Goal: Information Seeking & Learning: Learn about a topic

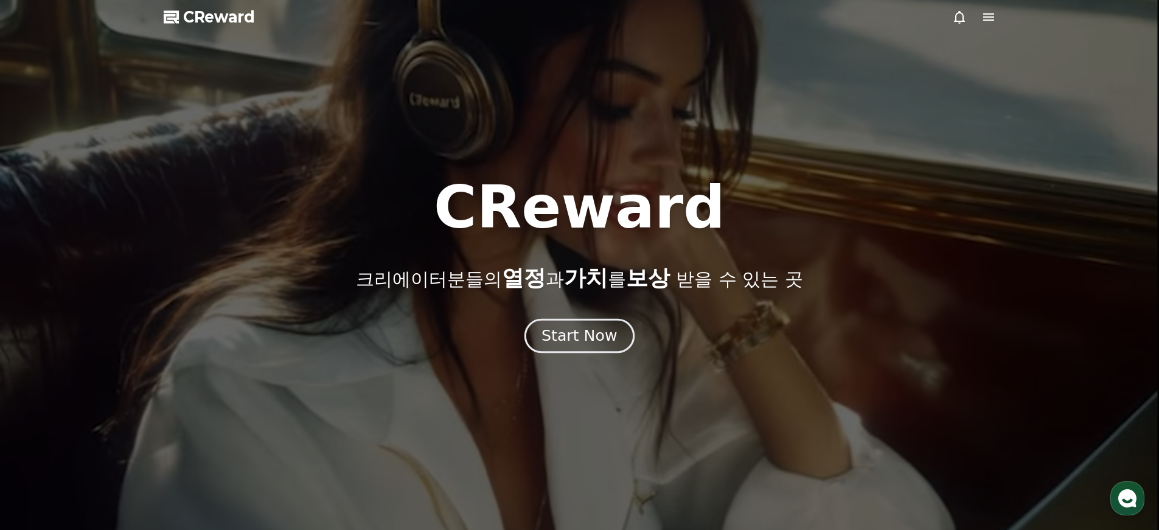
click at [577, 336] on div "Start Now" at bounding box center [578, 335] width 75 height 21
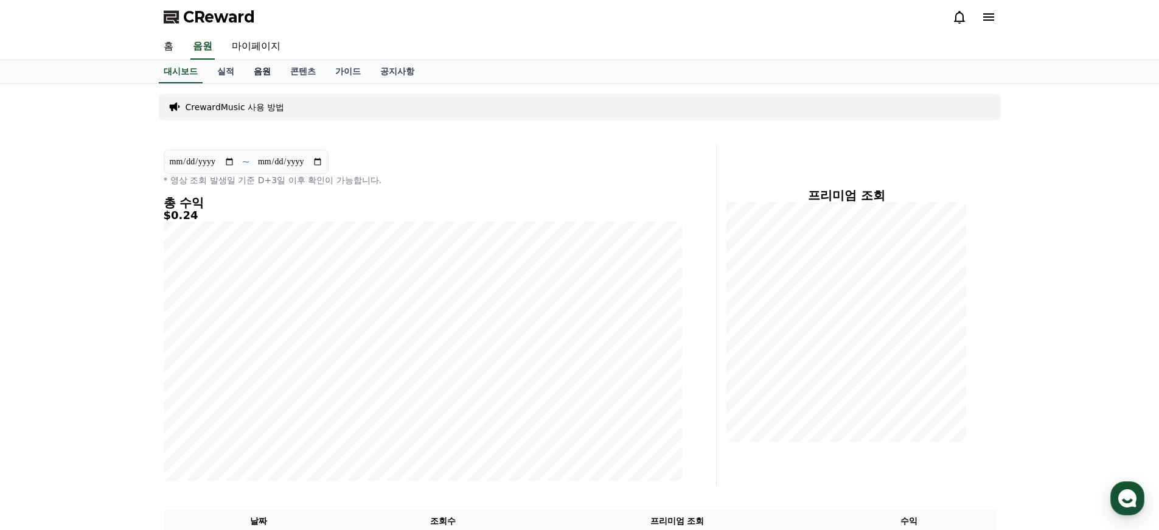
click at [252, 71] on link "음원" at bounding box center [262, 71] width 37 height 23
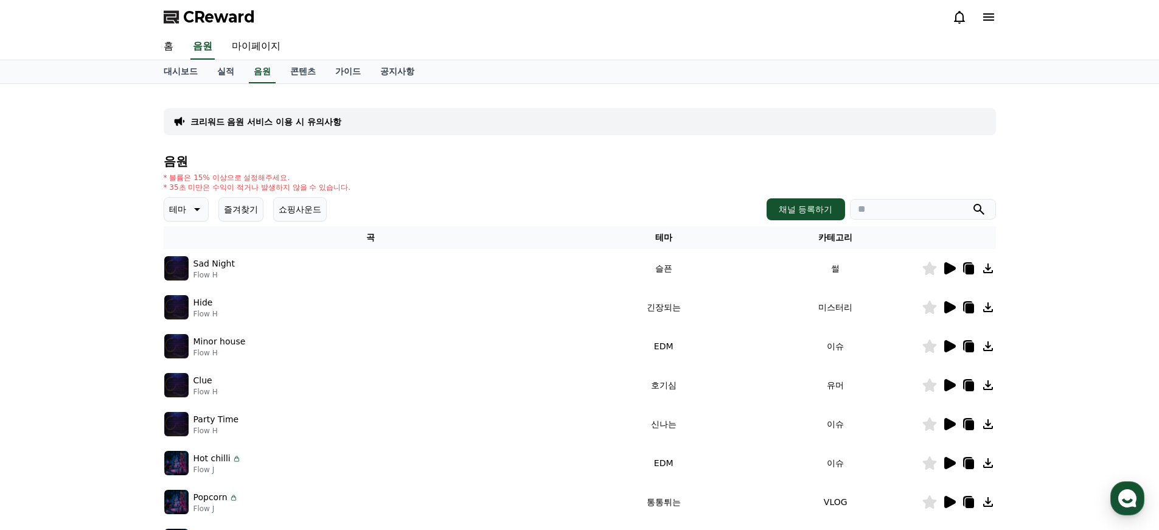
click at [947, 268] on icon at bounding box center [950, 268] width 12 height 12
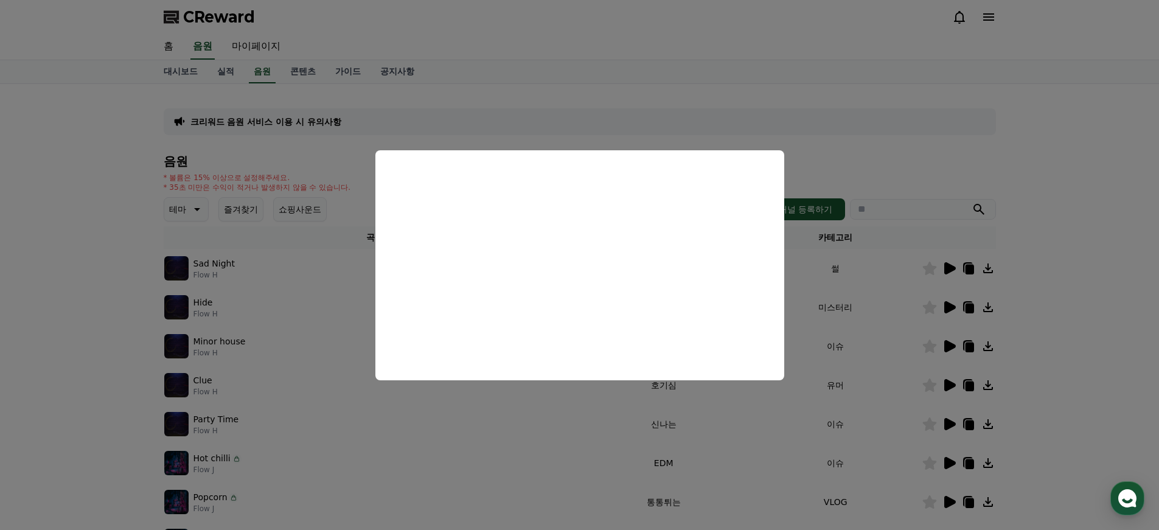
click at [570, 420] on button "close modal" at bounding box center [579, 265] width 1159 height 530
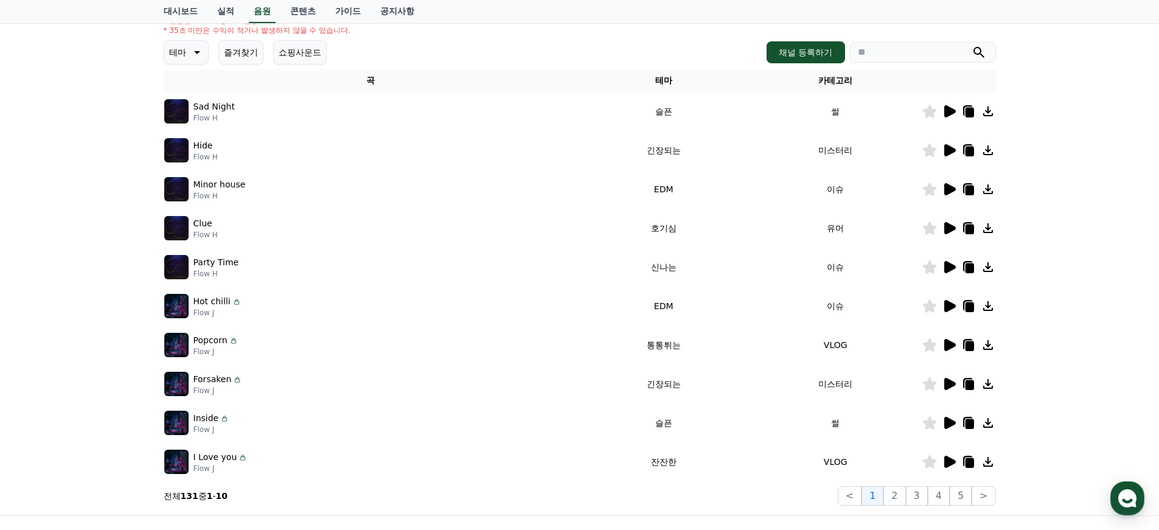
scroll to position [174, 0]
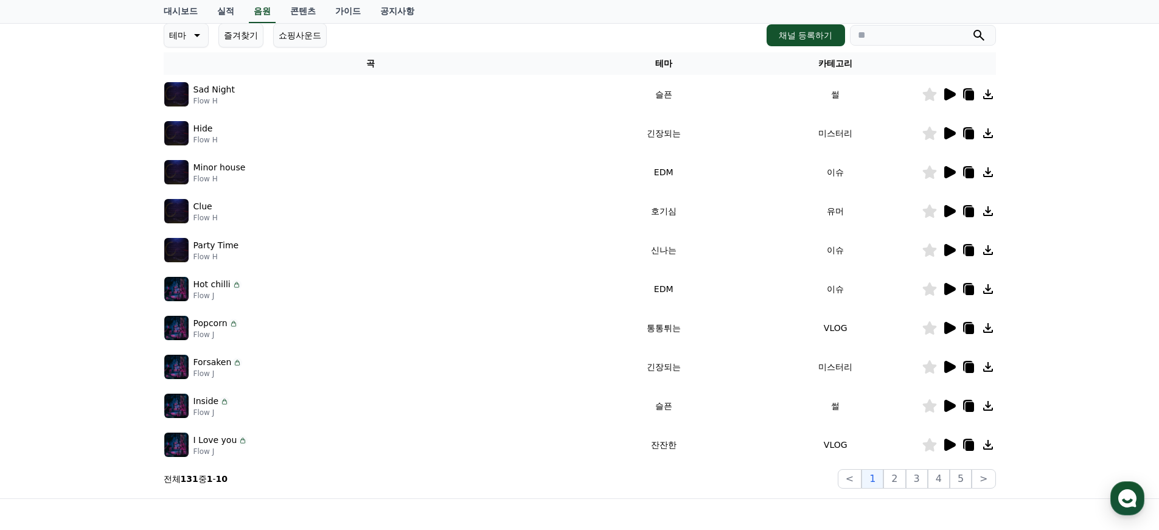
click at [945, 447] on icon at bounding box center [950, 445] width 12 height 12
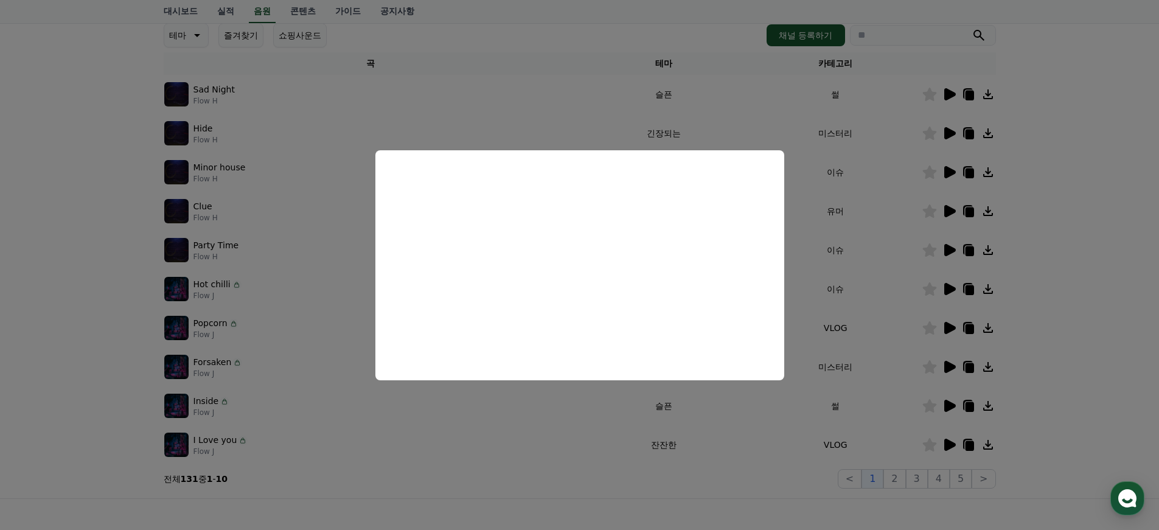
drag, startPoint x: 725, startPoint y: 420, endPoint x: 734, endPoint y: 422, distance: 9.9
click at [725, 420] on button "close modal" at bounding box center [579, 265] width 1159 height 530
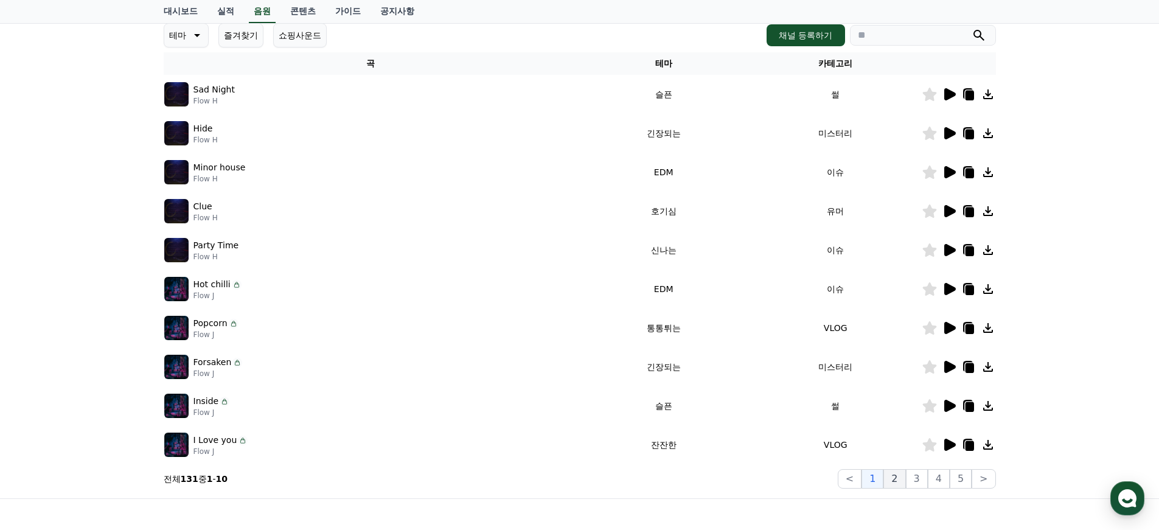
click at [902, 478] on button "2" at bounding box center [894, 478] width 22 height 19
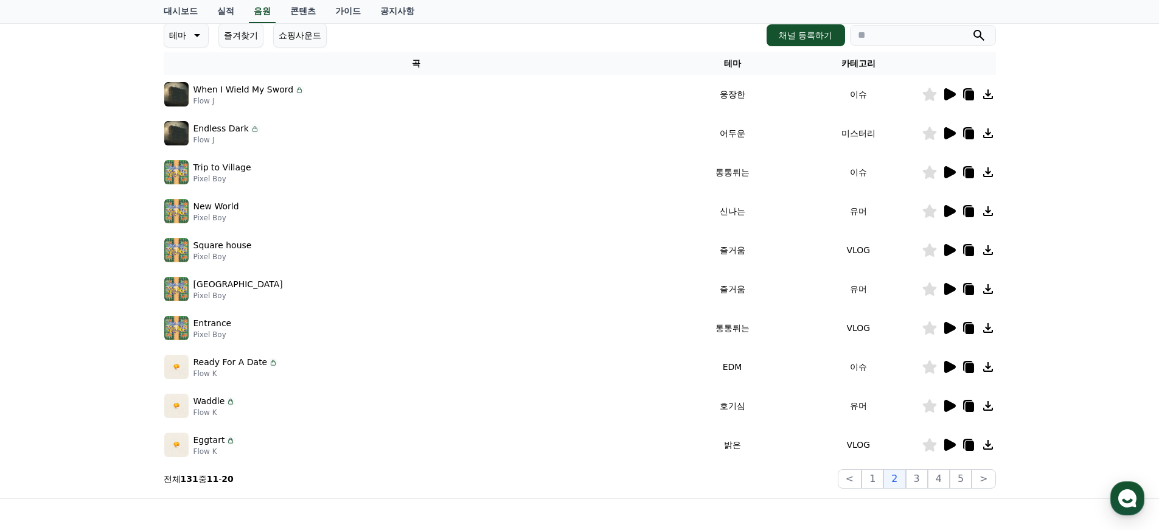
click at [952, 93] on icon at bounding box center [950, 94] width 12 height 12
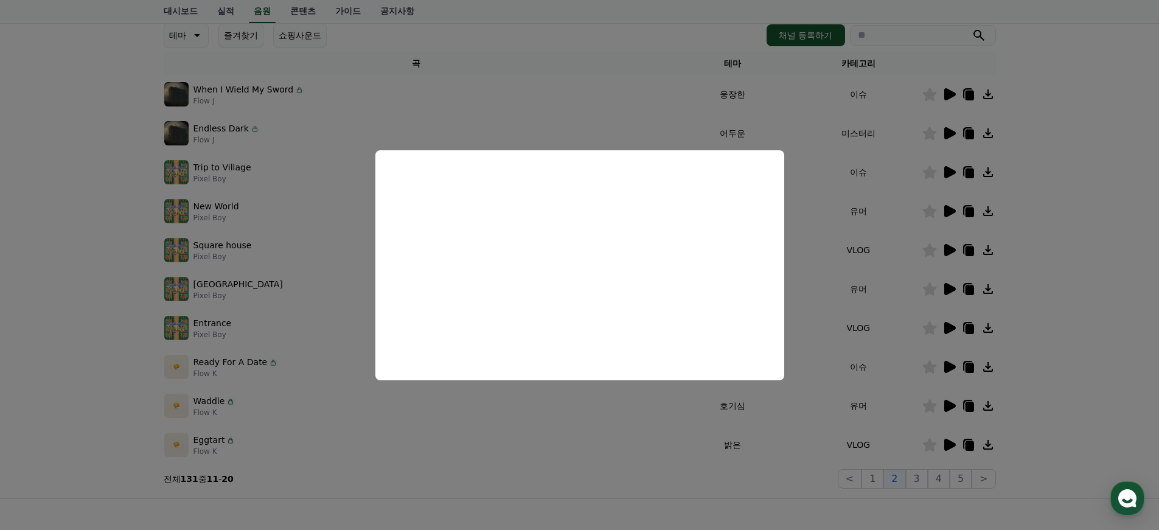
click at [827, 393] on button "close modal" at bounding box center [579, 265] width 1159 height 530
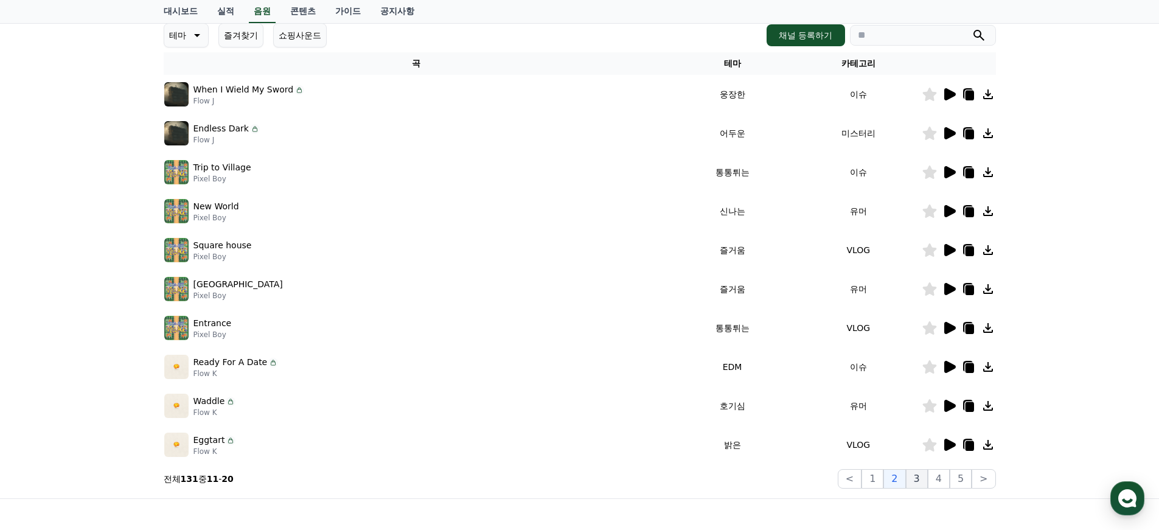
click at [920, 478] on button "3" at bounding box center [917, 478] width 22 height 19
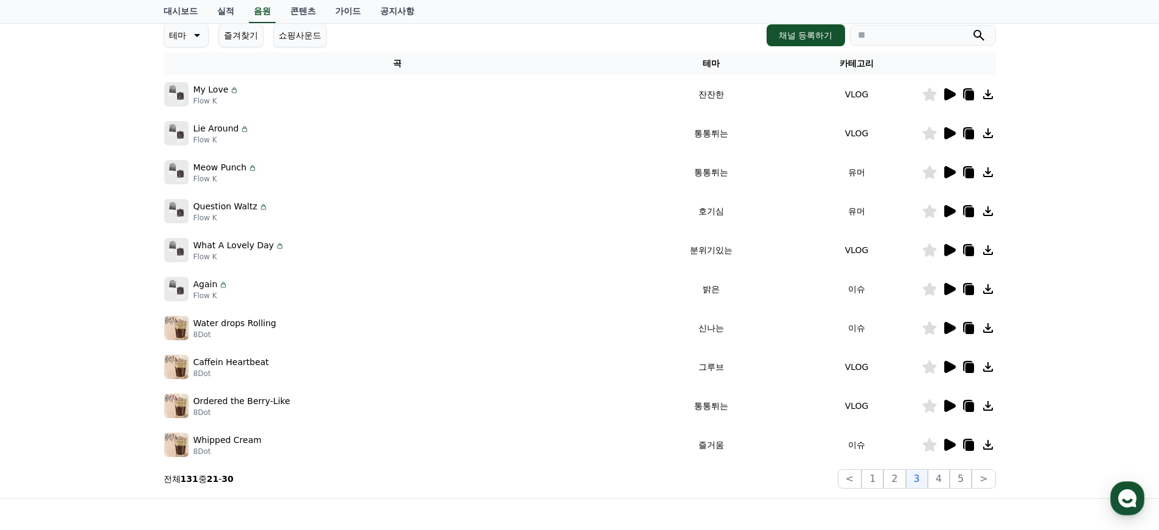
click at [952, 247] on icon at bounding box center [950, 250] width 12 height 12
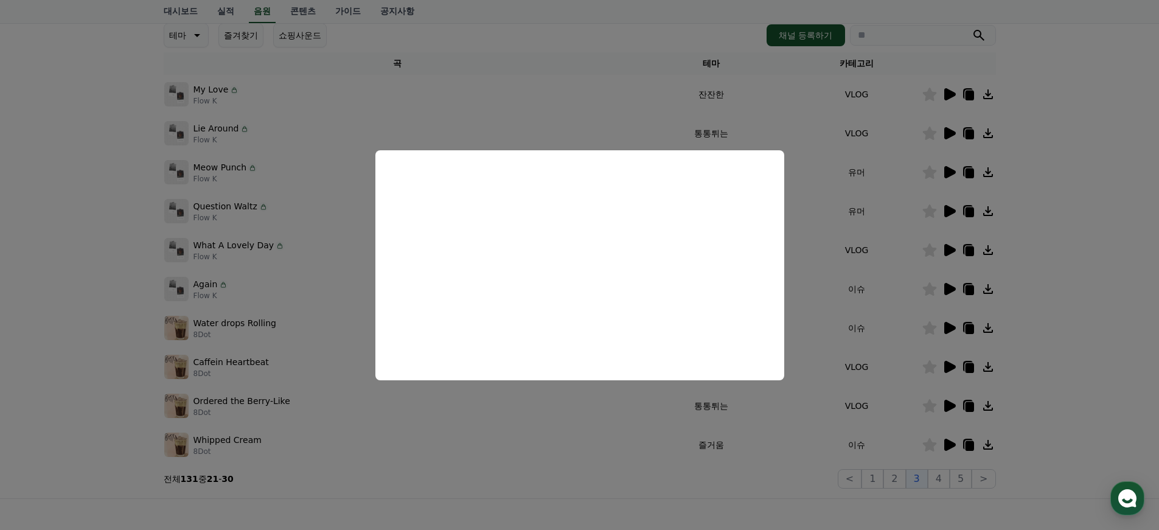
click at [684, 449] on button "close modal" at bounding box center [579, 265] width 1159 height 530
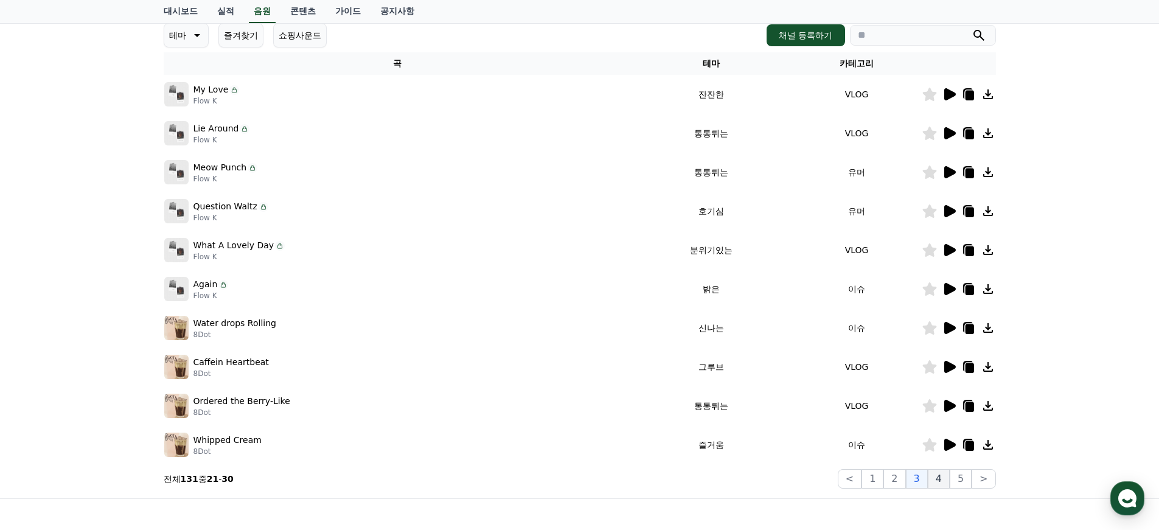
click at [943, 482] on button "4" at bounding box center [939, 478] width 22 height 19
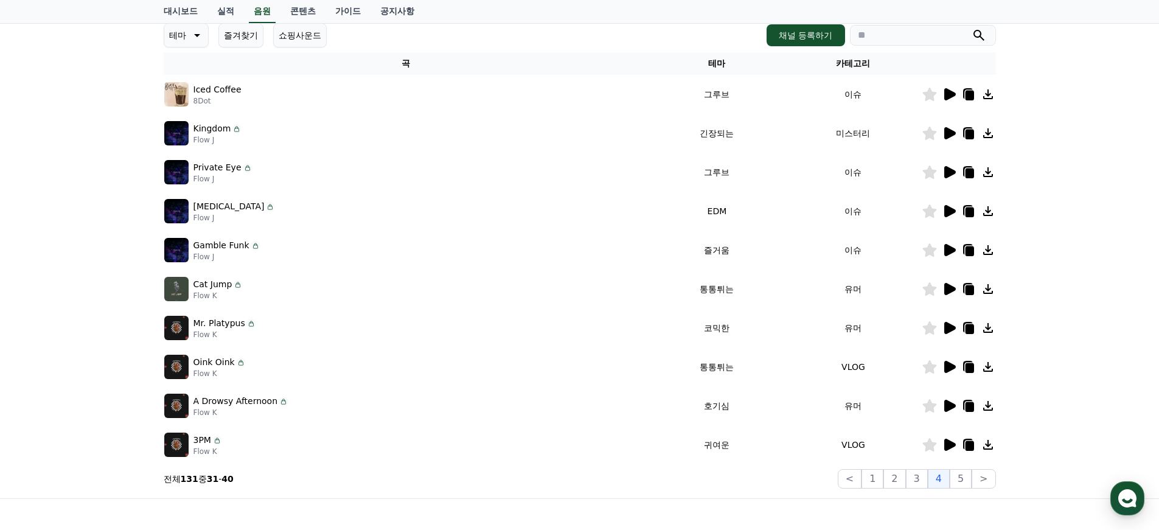
click at [948, 132] on icon at bounding box center [950, 133] width 12 height 12
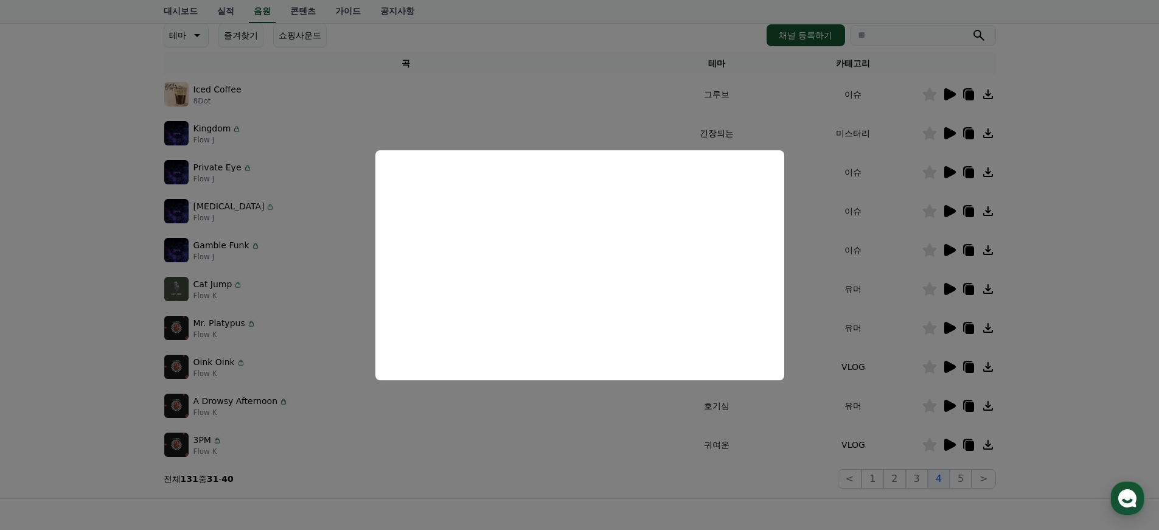
click at [606, 489] on button "close modal" at bounding box center [579, 265] width 1159 height 530
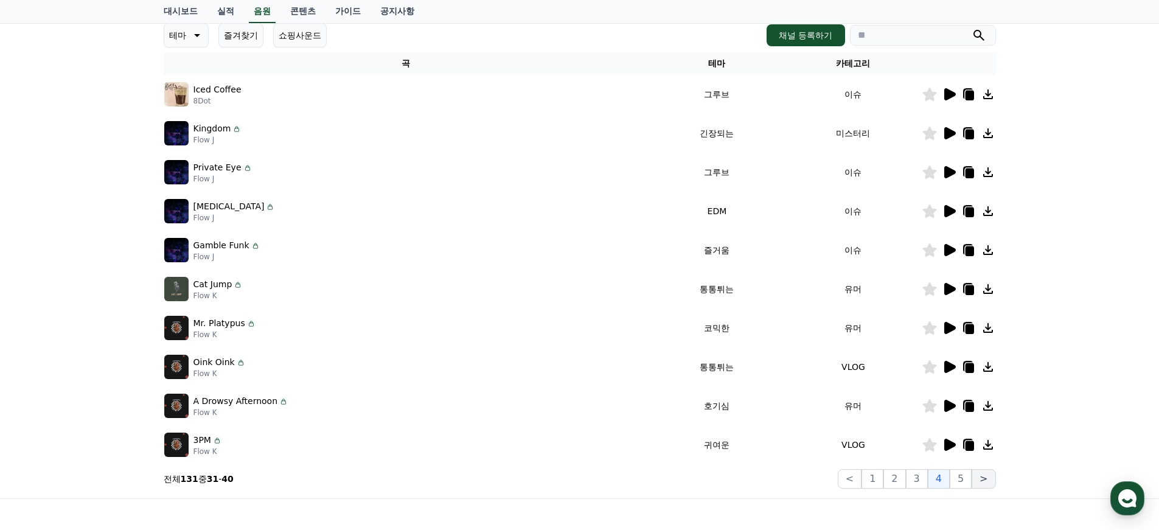
click at [973, 479] on button ">" at bounding box center [984, 478] width 24 height 19
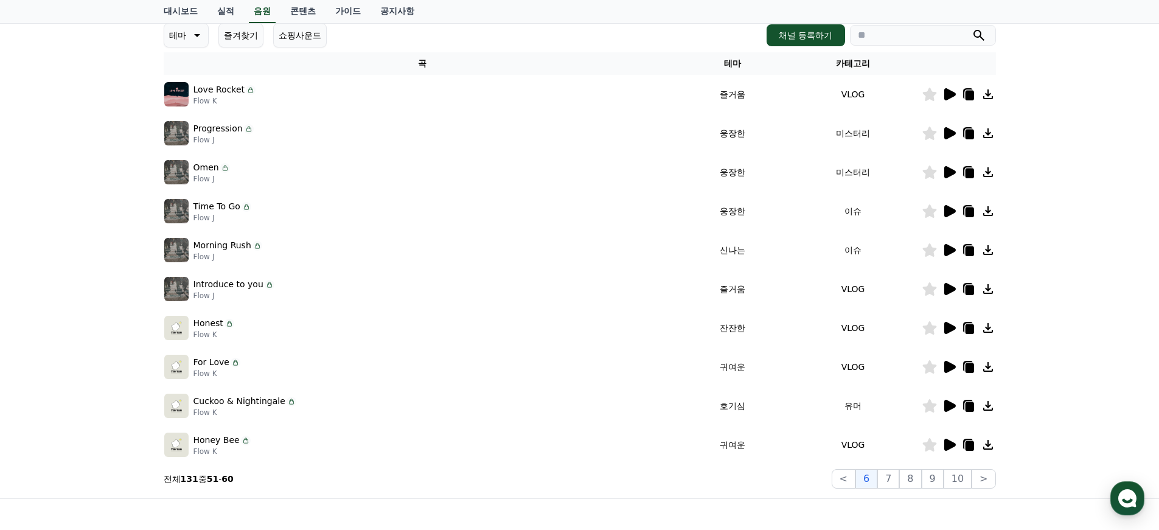
click at [951, 213] on icon at bounding box center [950, 211] width 12 height 12
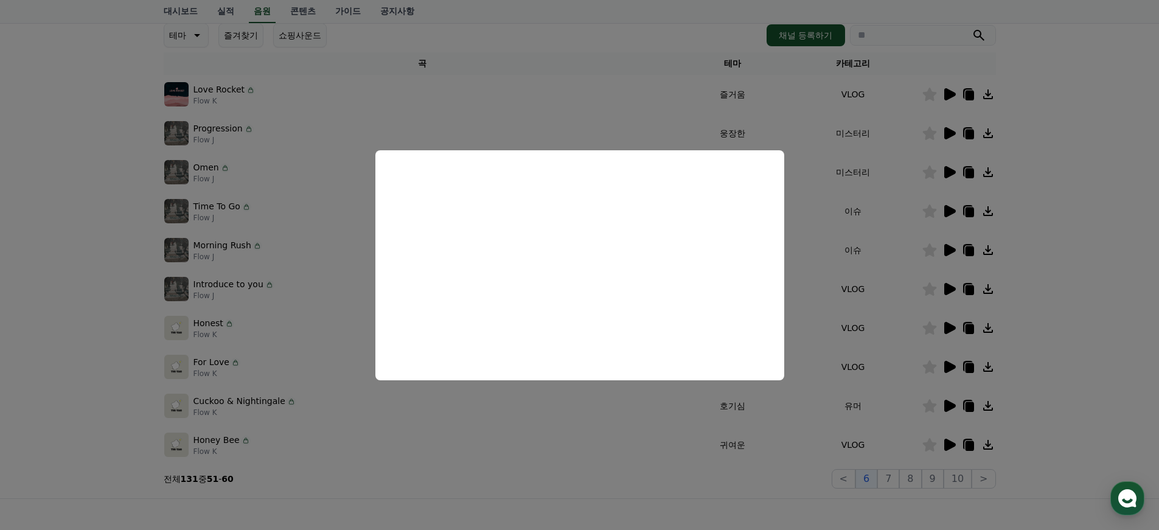
click at [786, 496] on button "close modal" at bounding box center [579, 265] width 1159 height 530
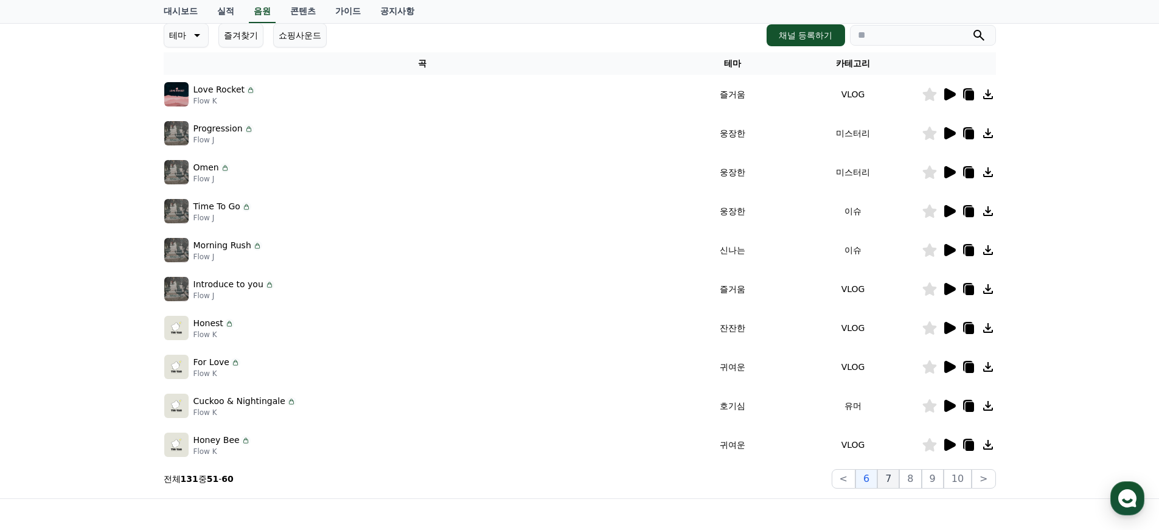
click at [892, 477] on button "7" at bounding box center [888, 478] width 22 height 19
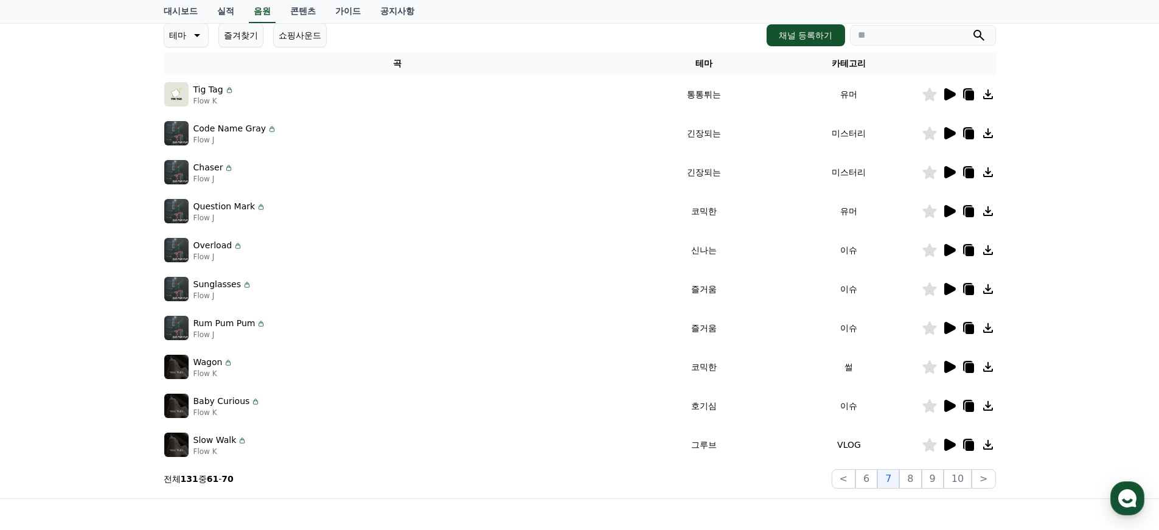
click at [947, 133] on icon at bounding box center [950, 133] width 12 height 12
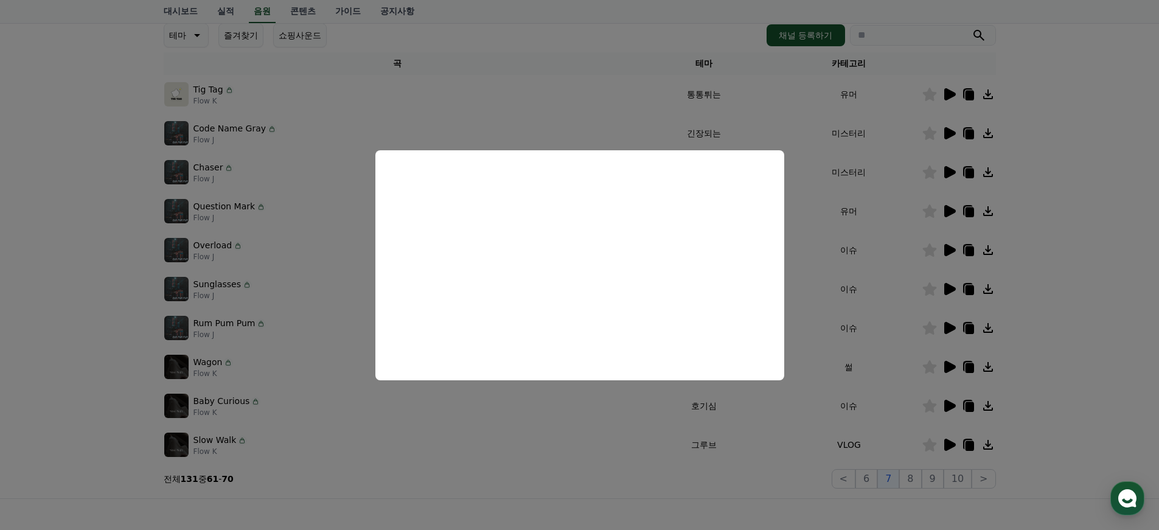
click at [1080, 175] on button "close modal" at bounding box center [579, 265] width 1159 height 530
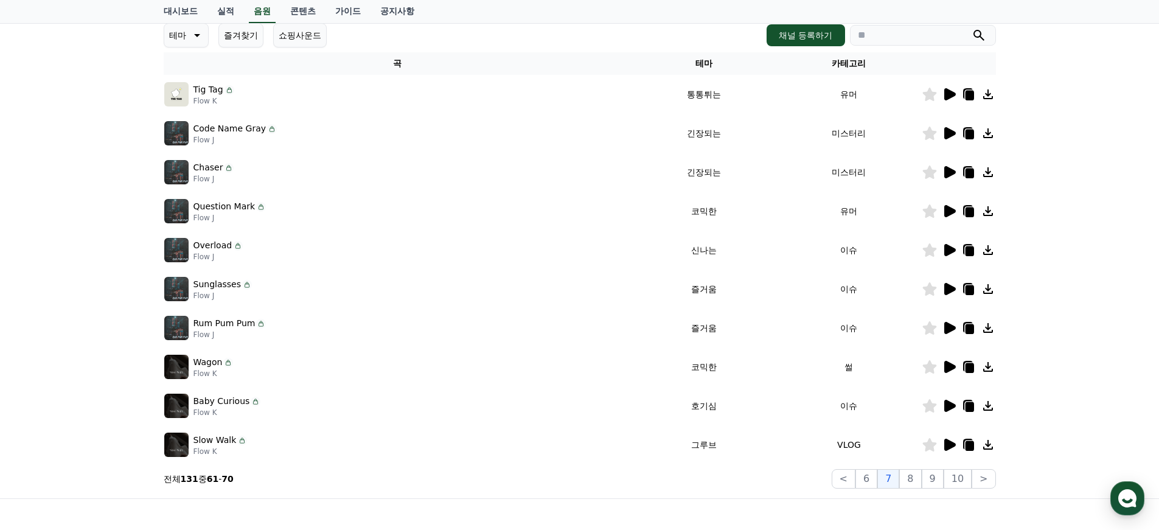
click at [948, 172] on icon at bounding box center [950, 172] width 12 height 12
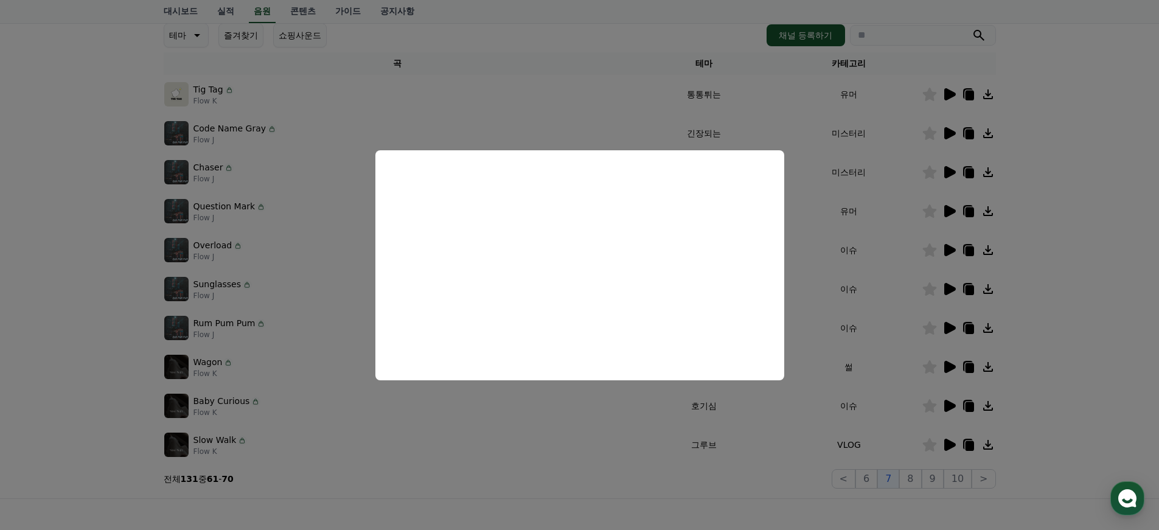
click at [1100, 274] on button "close modal" at bounding box center [579, 265] width 1159 height 530
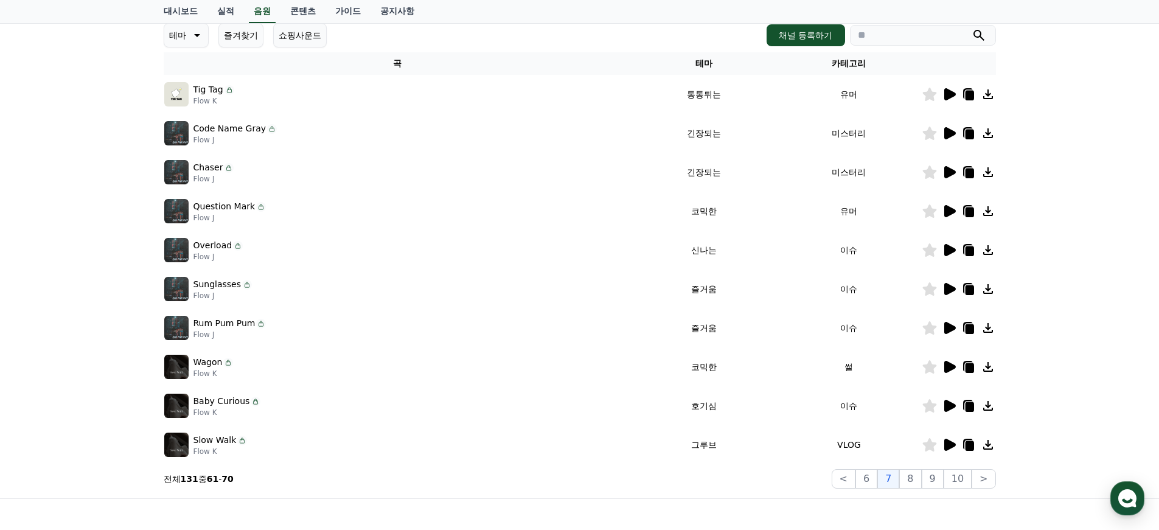
click at [956, 133] on div at bounding box center [958, 133] width 73 height 15
click at [955, 133] on icon at bounding box center [949, 133] width 15 height 15
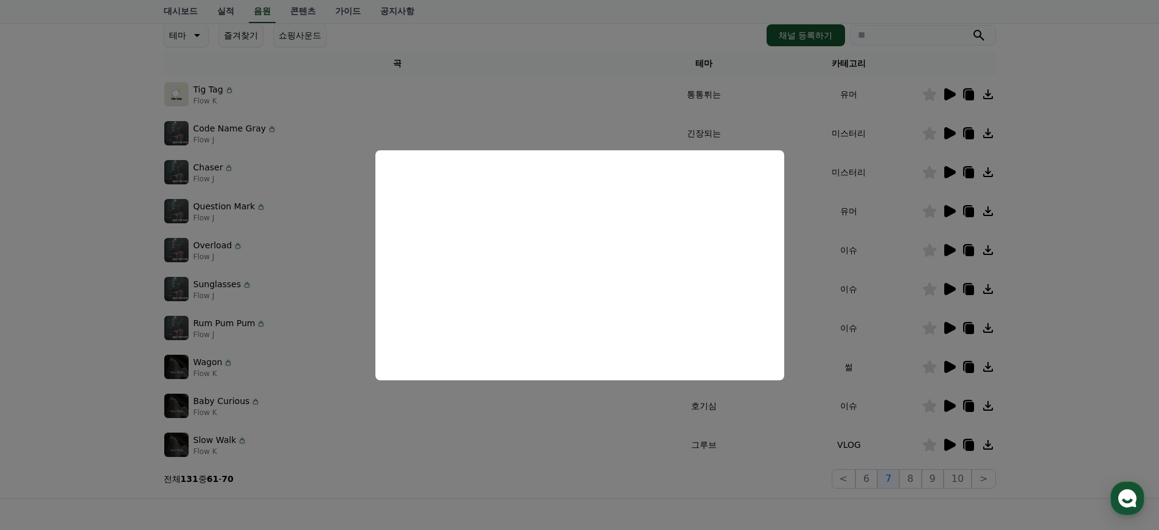
click at [757, 468] on button "close modal" at bounding box center [579, 265] width 1159 height 530
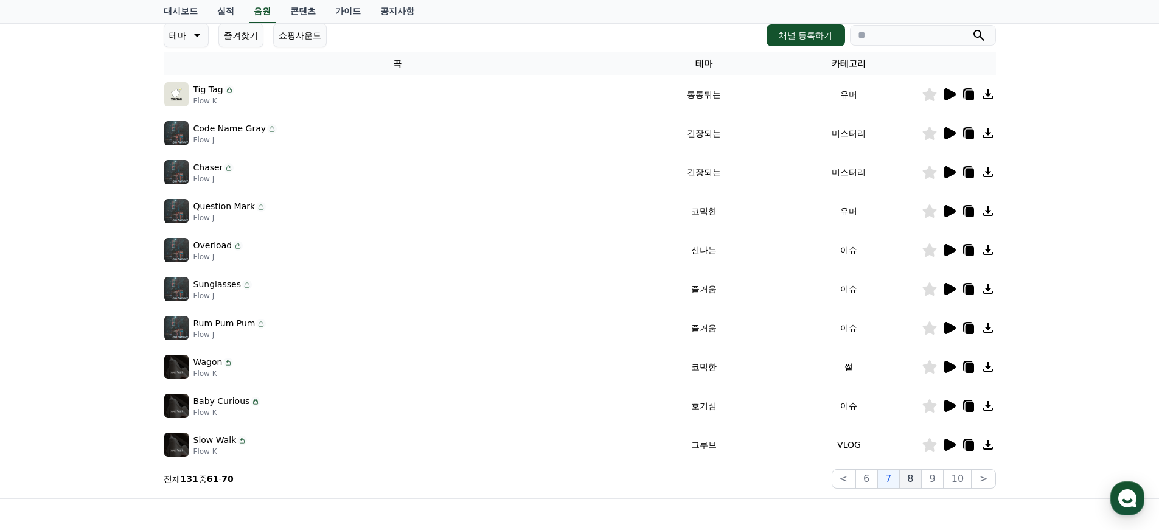
click at [917, 479] on button "8" at bounding box center [910, 478] width 22 height 19
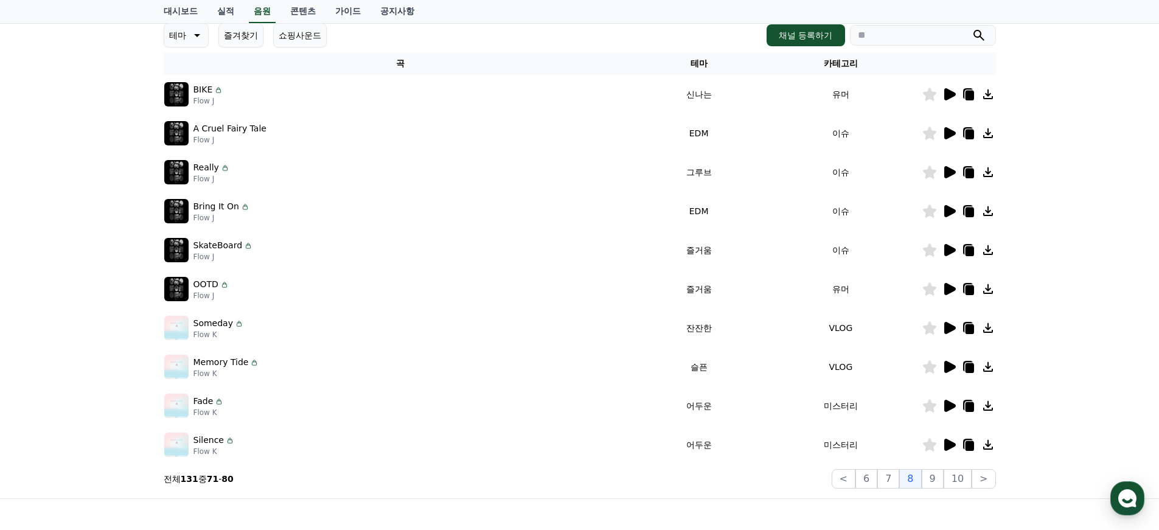
click at [948, 405] on icon at bounding box center [950, 406] width 12 height 12
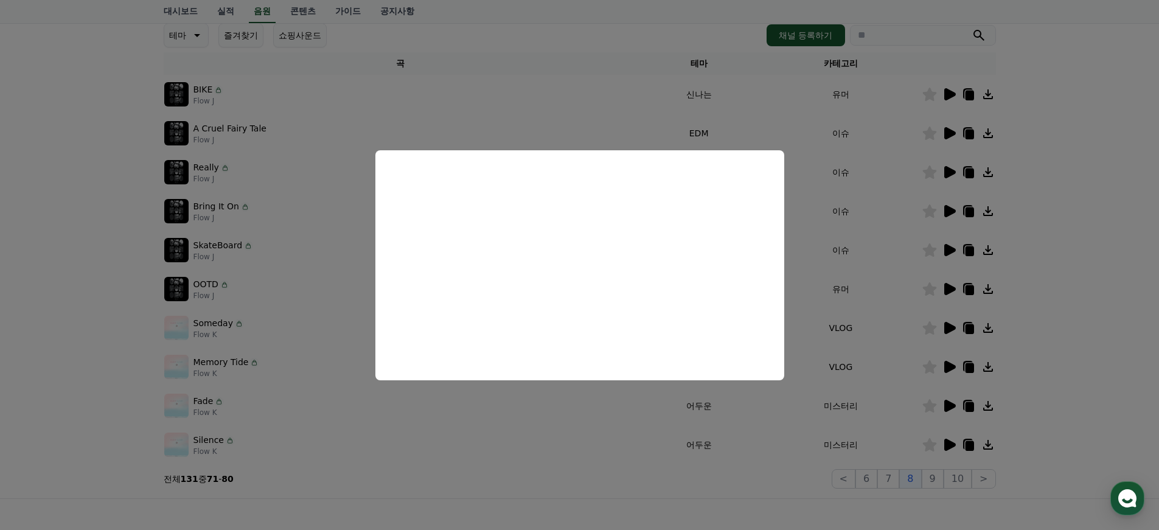
click at [1063, 397] on button "close modal" at bounding box center [579, 265] width 1159 height 530
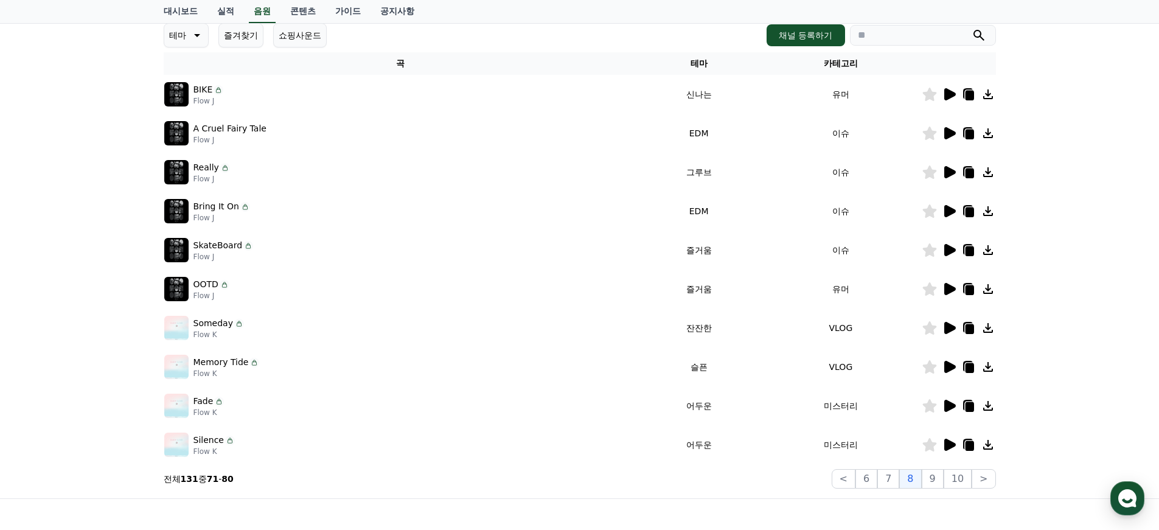
click at [949, 444] on icon at bounding box center [950, 445] width 12 height 12
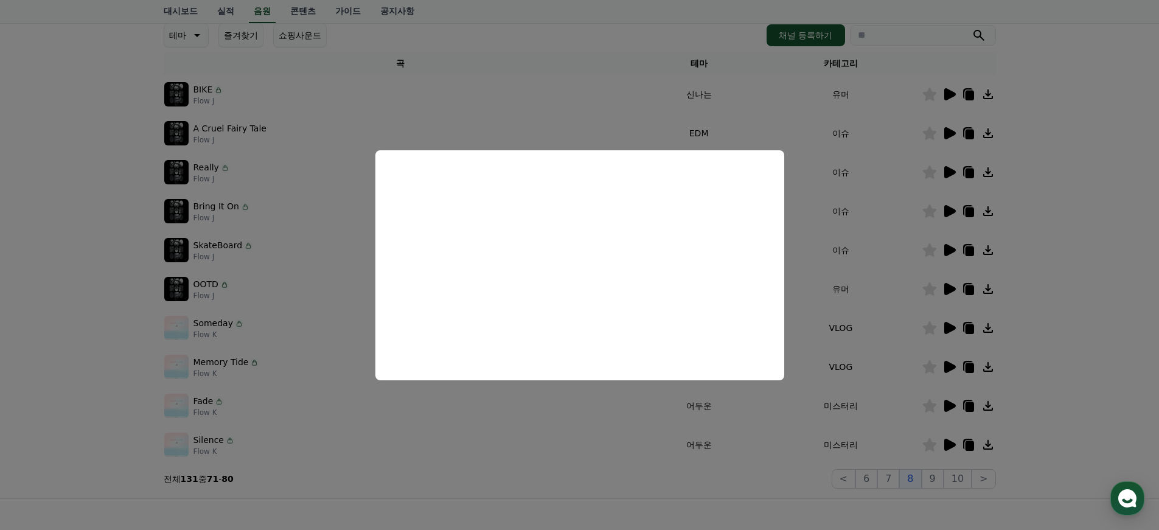
click at [781, 481] on button "close modal" at bounding box center [579, 265] width 1159 height 530
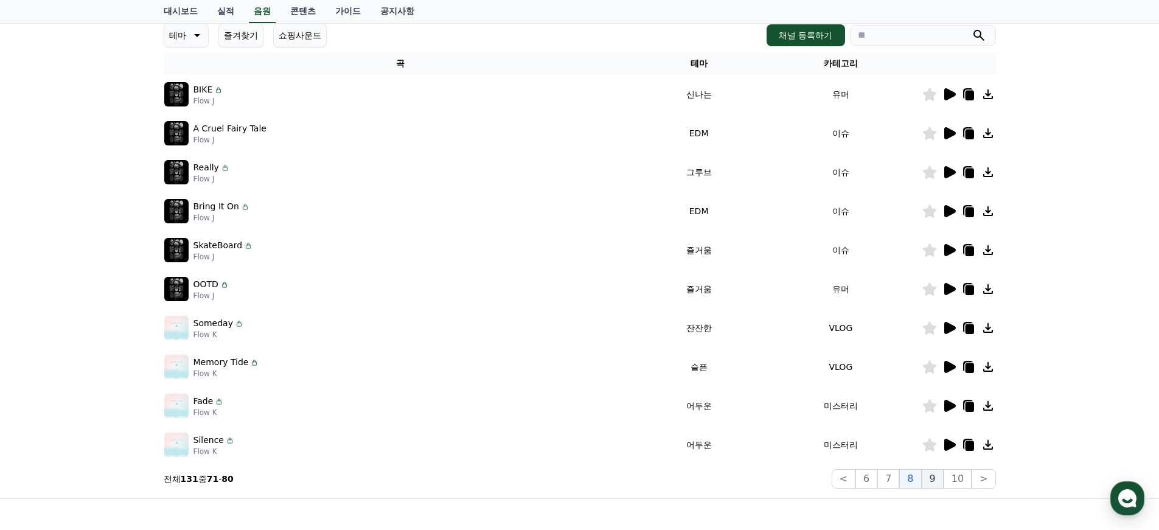
click at [939, 481] on button "9" at bounding box center [933, 478] width 22 height 19
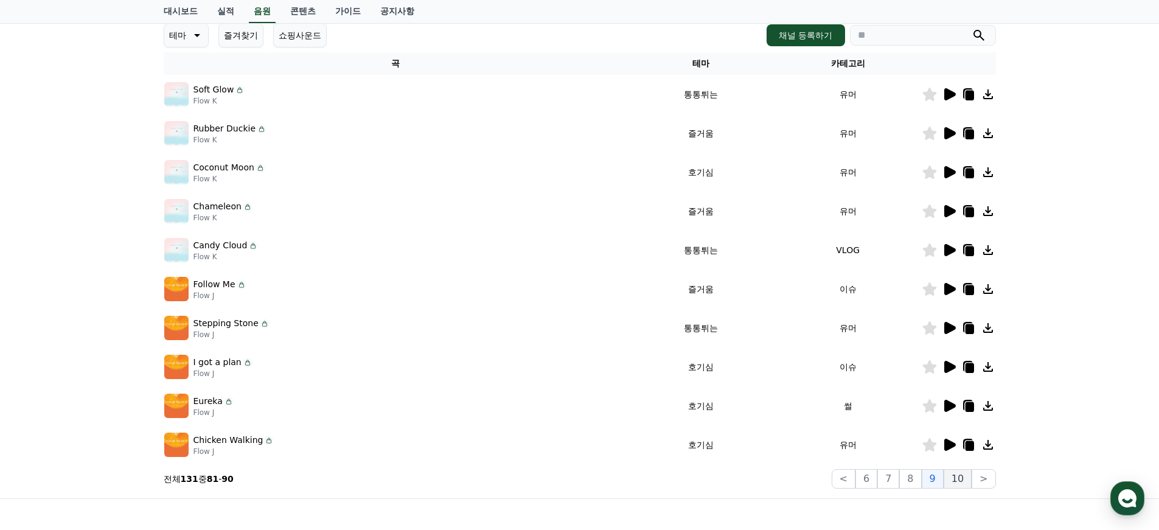
click at [958, 480] on button "10" at bounding box center [958, 478] width 28 height 19
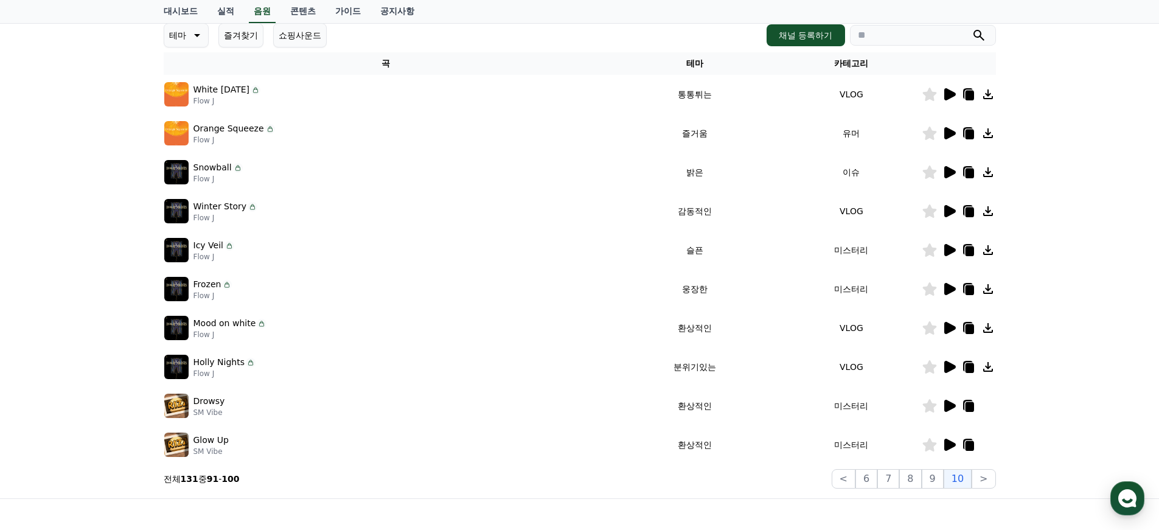
click at [955, 288] on icon at bounding box center [950, 289] width 12 height 12
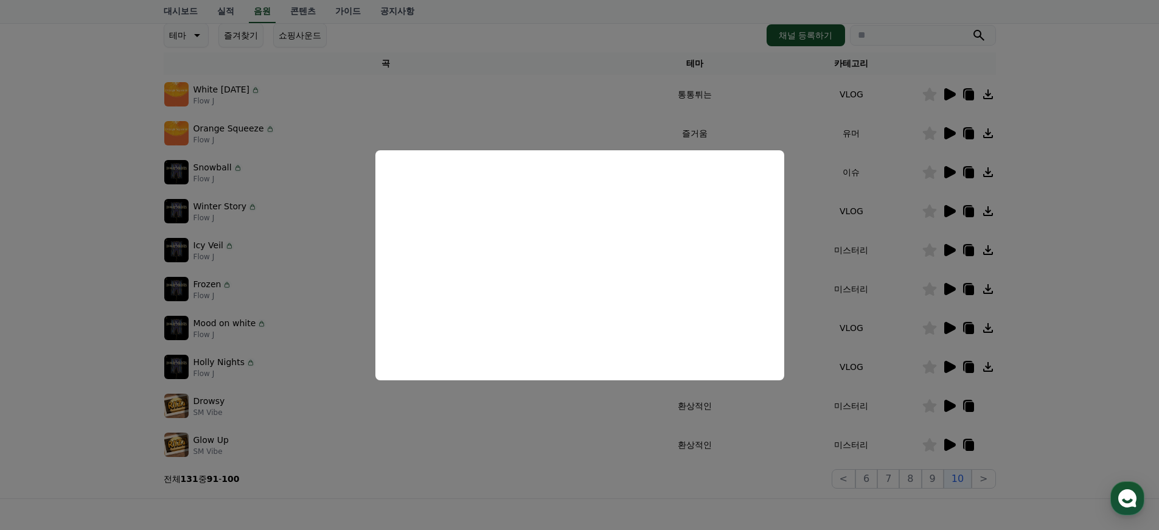
click at [594, 481] on button "close modal" at bounding box center [579, 265] width 1159 height 530
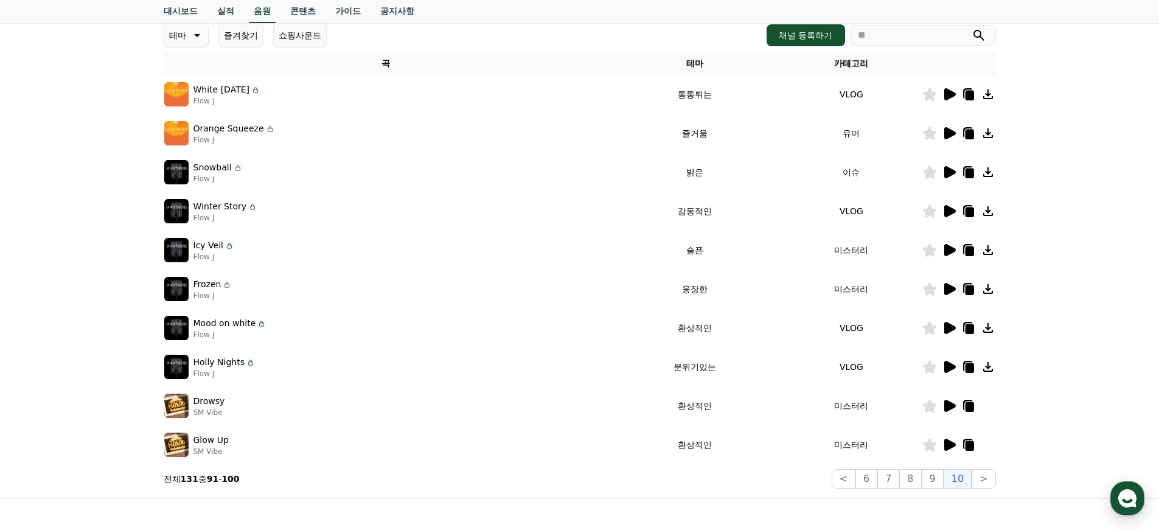
click at [952, 403] on icon at bounding box center [950, 406] width 12 height 12
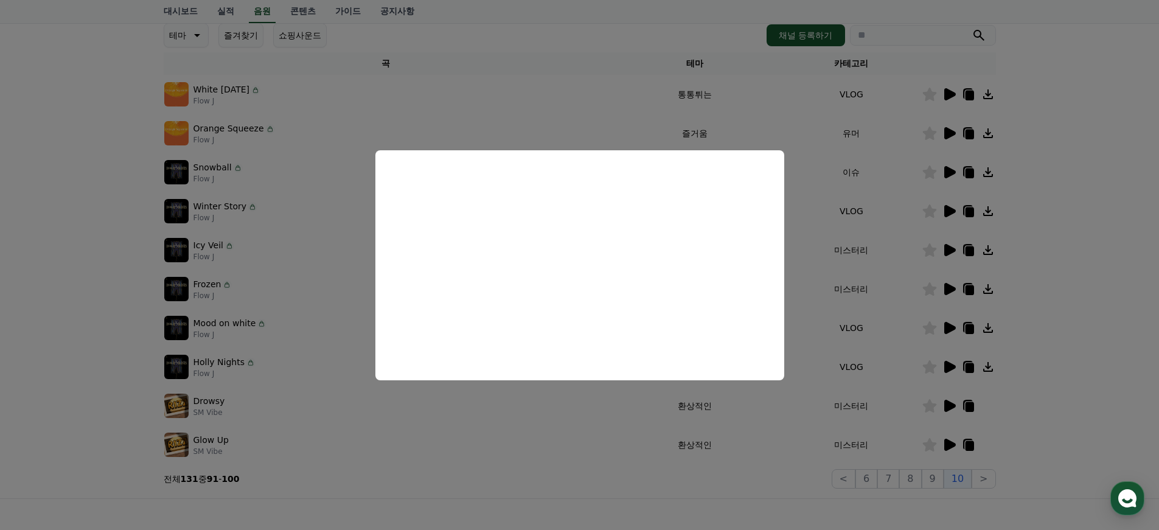
click at [794, 498] on button "close modal" at bounding box center [579, 265] width 1159 height 530
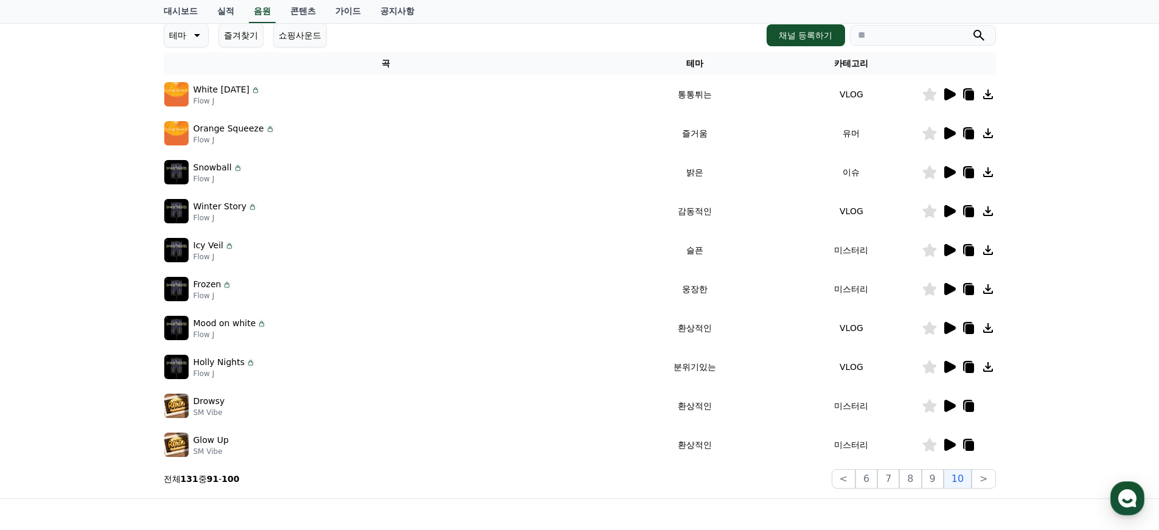
click at [952, 442] on icon at bounding box center [950, 445] width 12 height 12
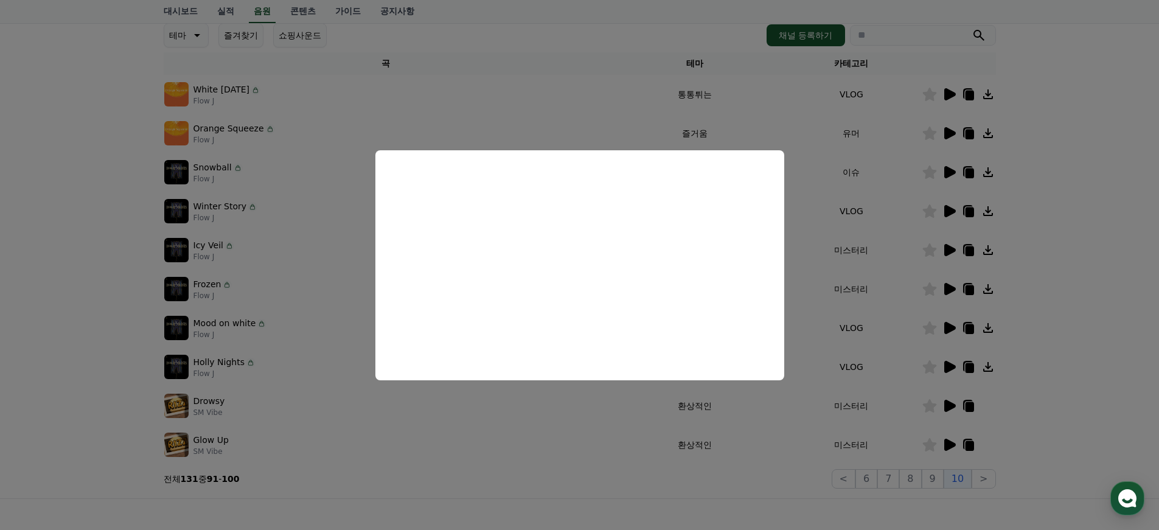
click at [1152, 304] on button "close modal" at bounding box center [579, 265] width 1159 height 530
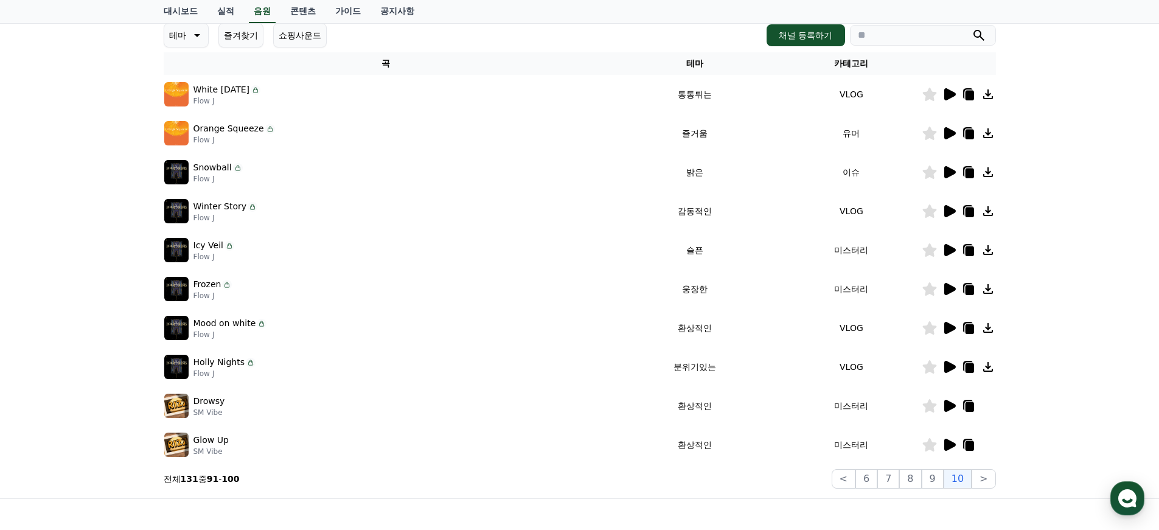
click at [949, 290] on icon at bounding box center [950, 289] width 12 height 12
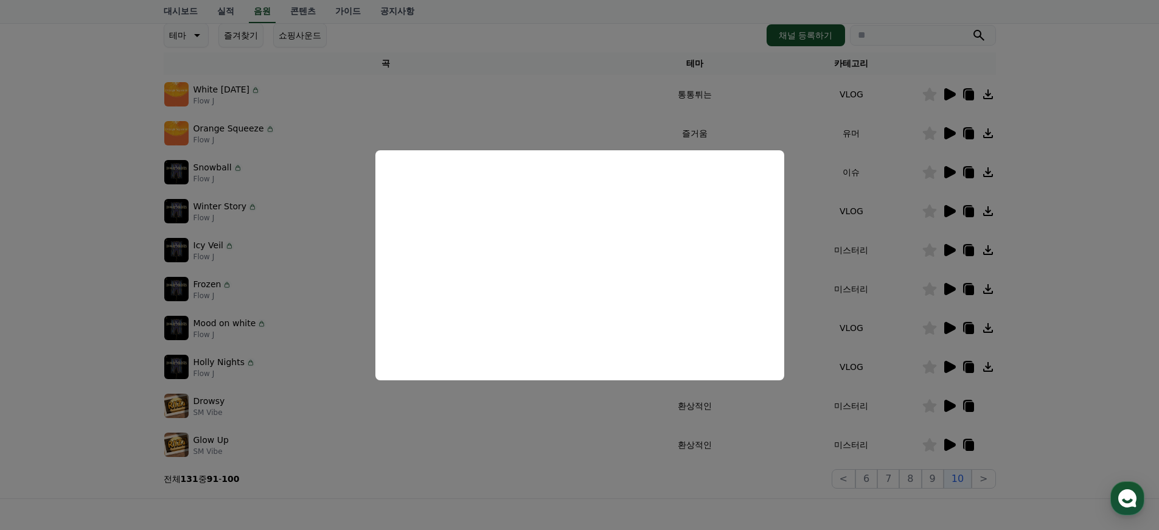
click at [947, 246] on button "close modal" at bounding box center [579, 265] width 1159 height 530
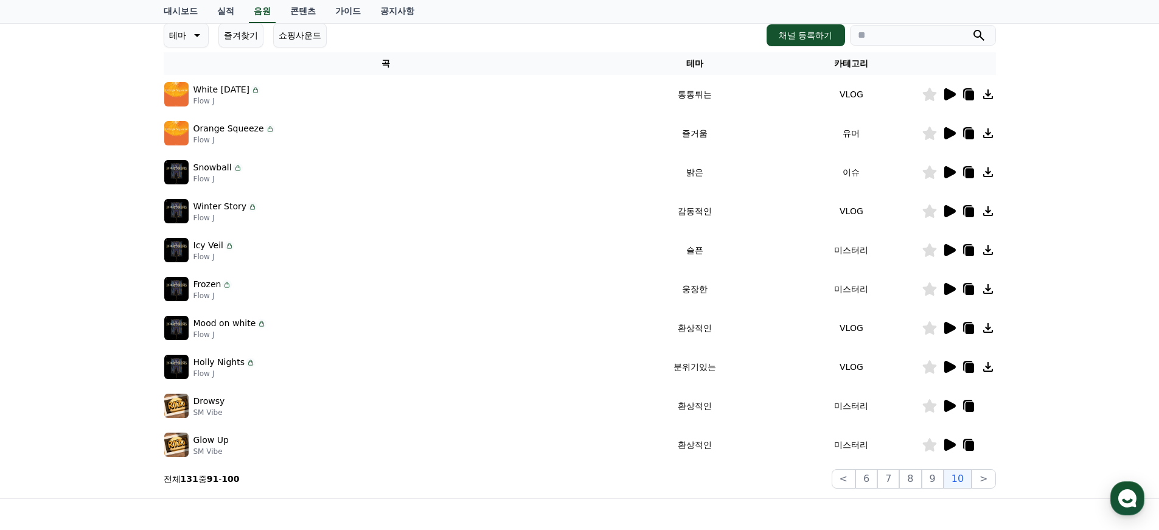
click at [948, 246] on icon at bounding box center [950, 250] width 12 height 12
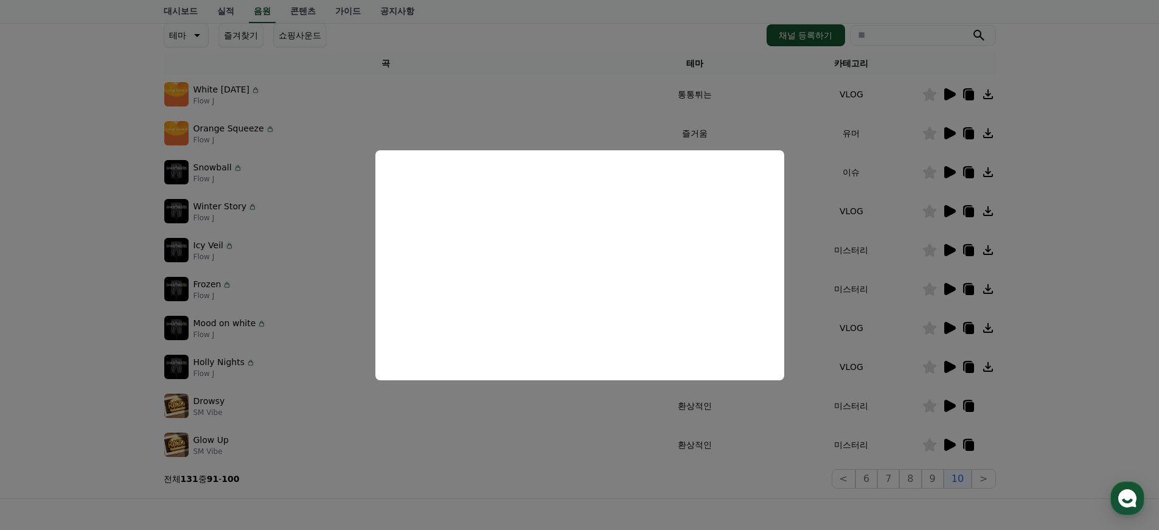
click at [566, 439] on button "close modal" at bounding box center [579, 265] width 1159 height 530
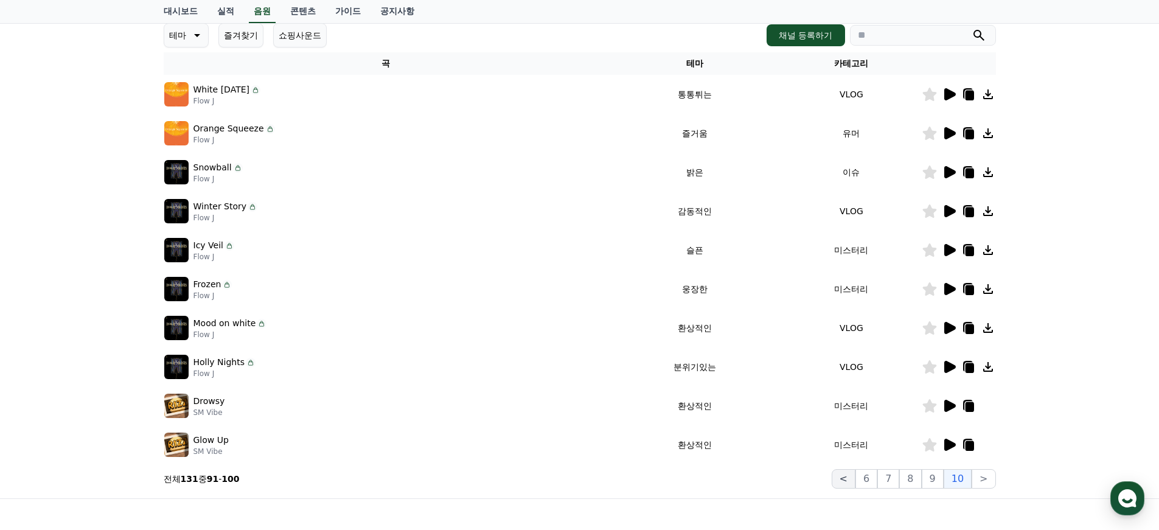
click at [852, 479] on button "<" at bounding box center [844, 478] width 24 height 19
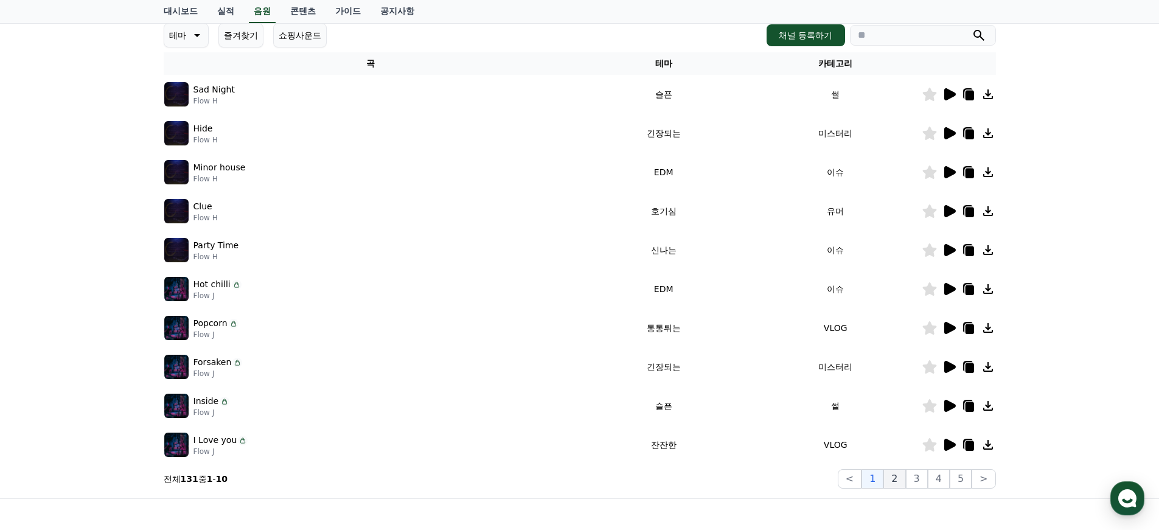
click at [900, 479] on button "2" at bounding box center [894, 478] width 22 height 19
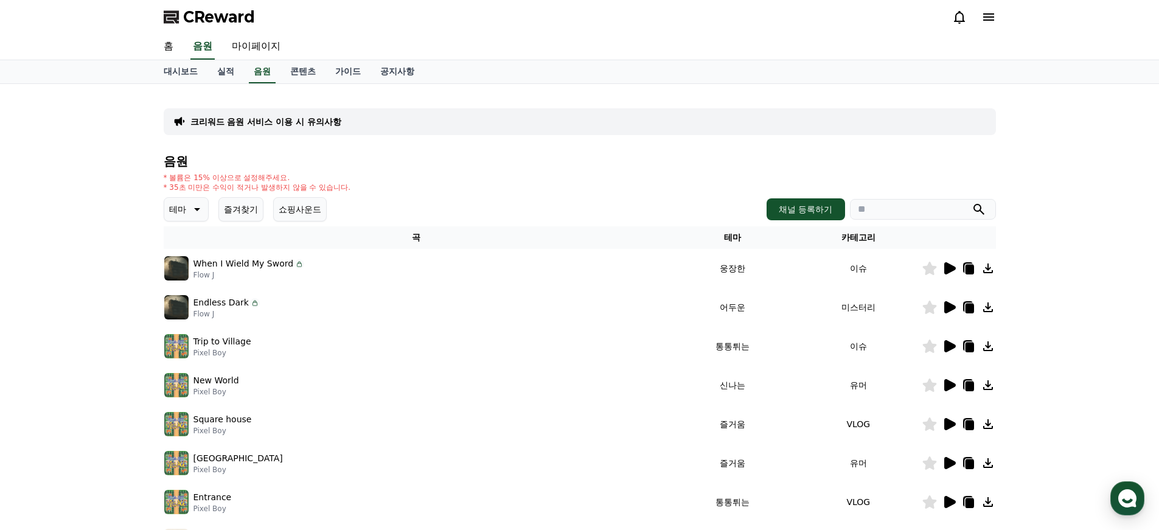
click at [189, 213] on icon at bounding box center [196, 209] width 15 height 15
click at [194, 311] on button "긴장되는" at bounding box center [187, 309] width 44 height 27
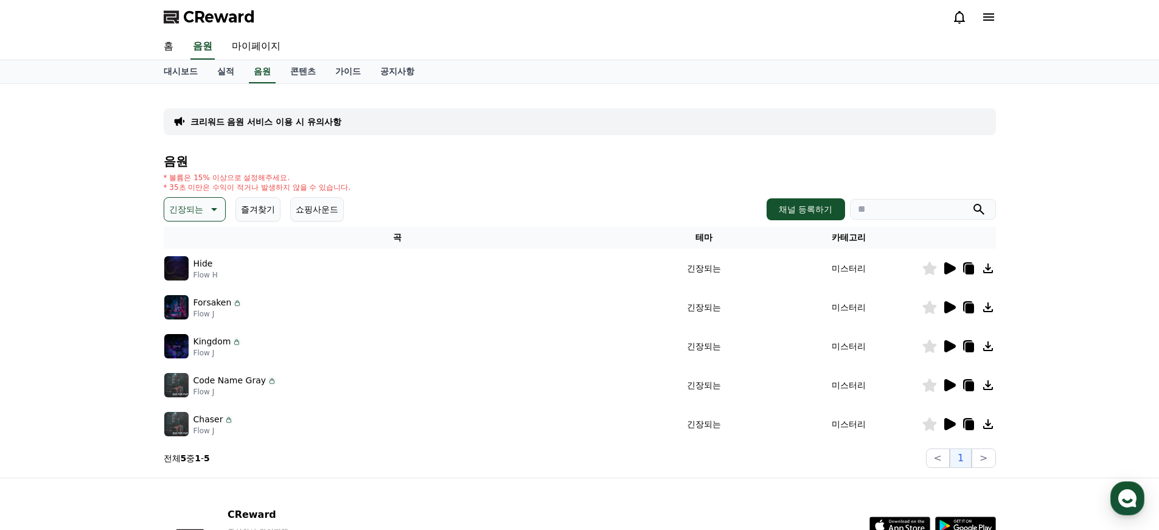
click at [946, 268] on icon at bounding box center [950, 268] width 12 height 12
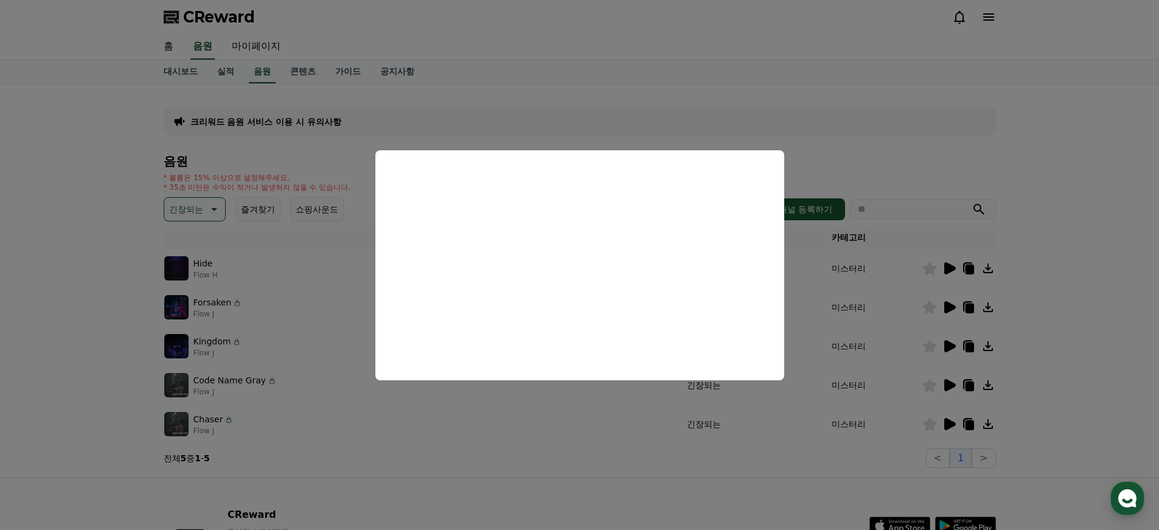
click at [566, 453] on button "close modal" at bounding box center [579, 265] width 1159 height 530
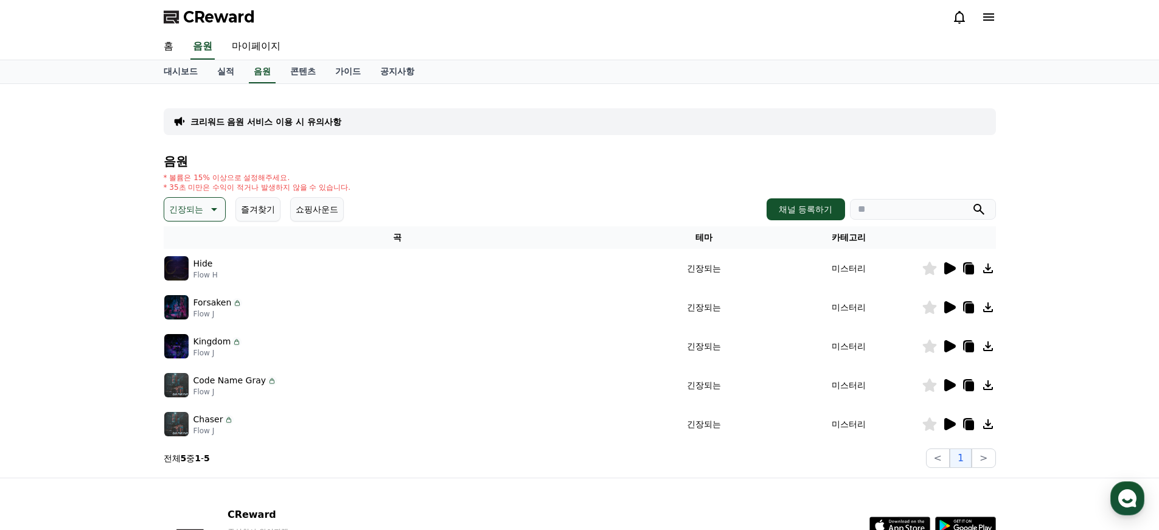
click at [947, 306] on icon at bounding box center [950, 307] width 12 height 12
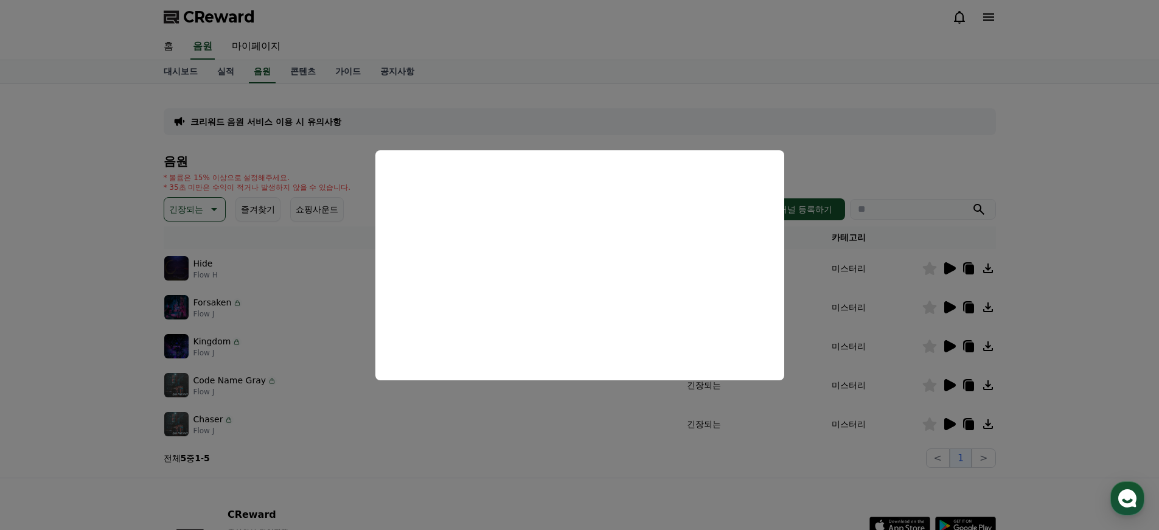
click at [675, 490] on button "close modal" at bounding box center [579, 265] width 1159 height 530
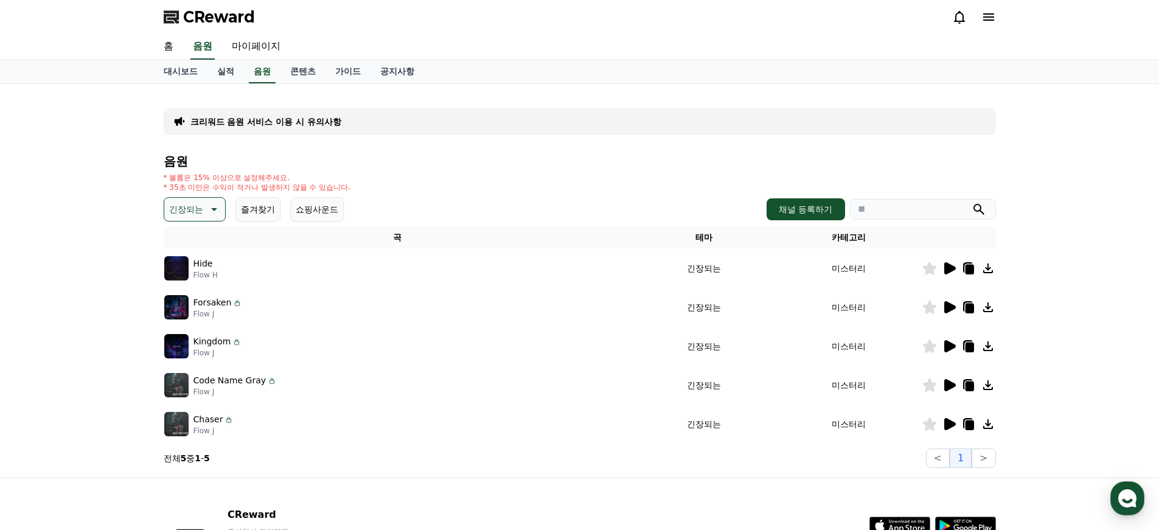
click at [952, 346] on icon at bounding box center [950, 346] width 12 height 12
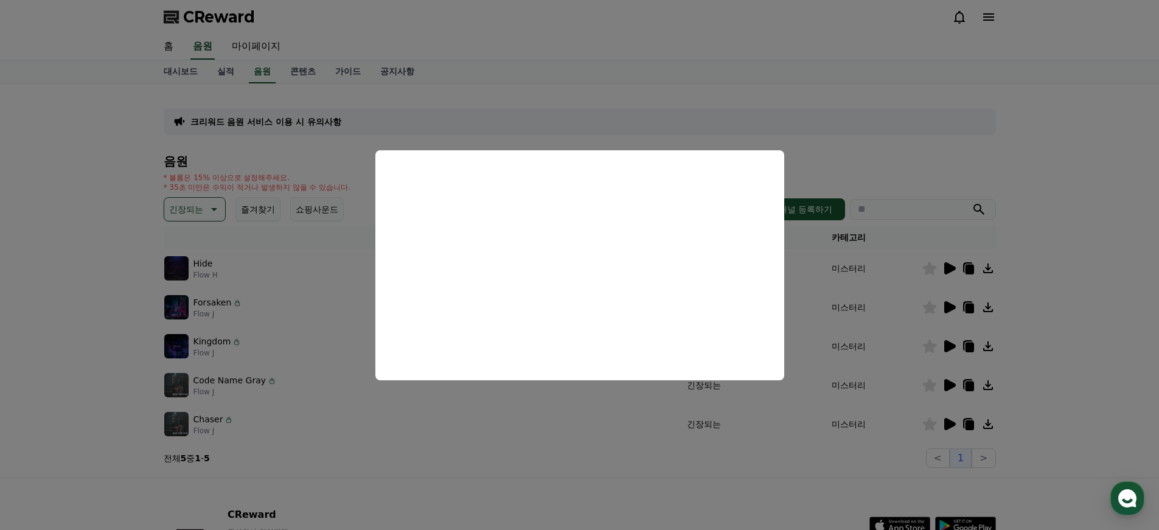
click at [1052, 386] on button "close modal" at bounding box center [579, 265] width 1159 height 530
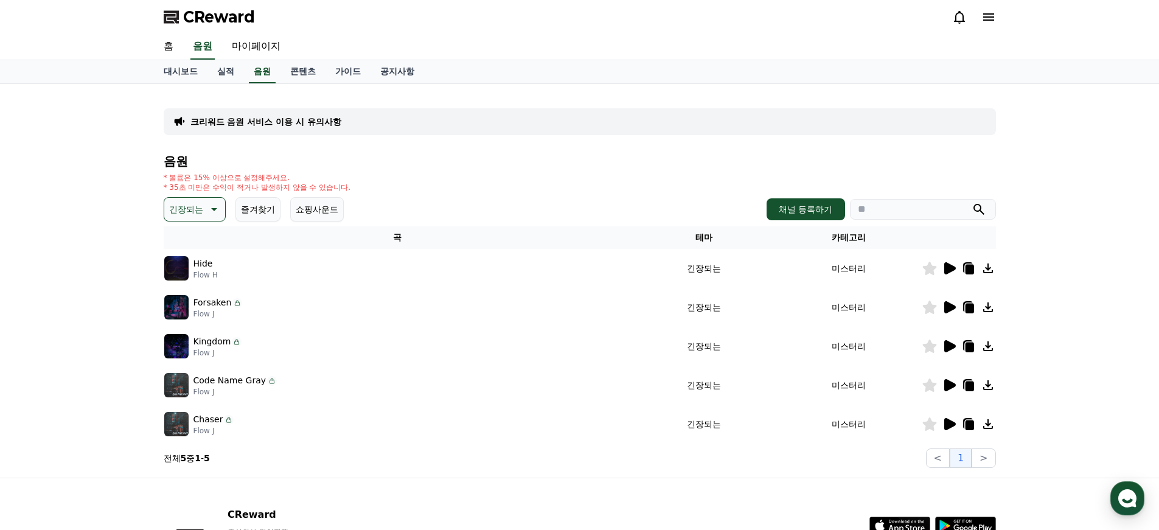
click at [952, 383] on icon at bounding box center [950, 385] width 12 height 12
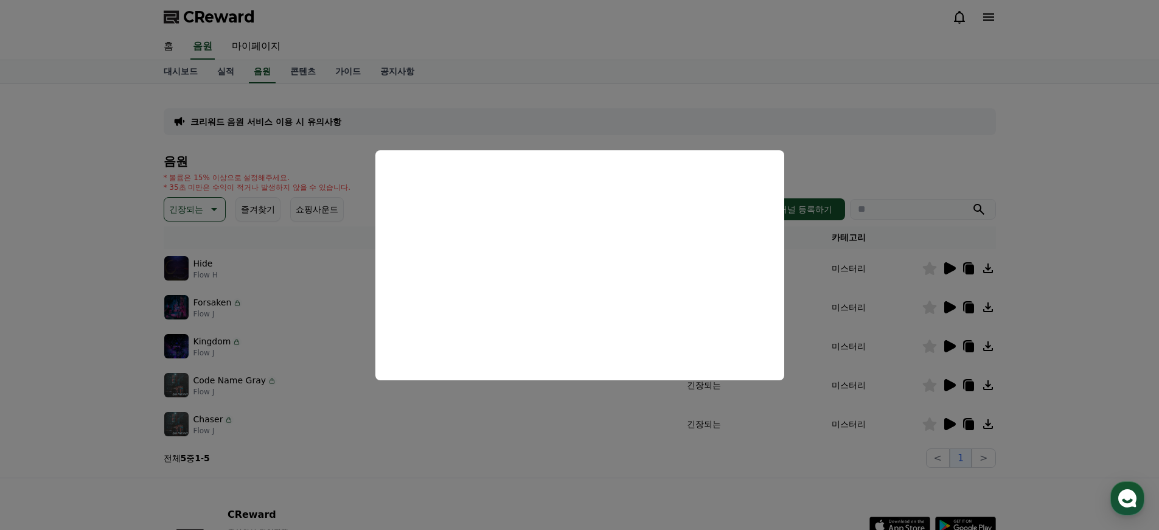
click at [698, 482] on button "close modal" at bounding box center [579, 265] width 1159 height 530
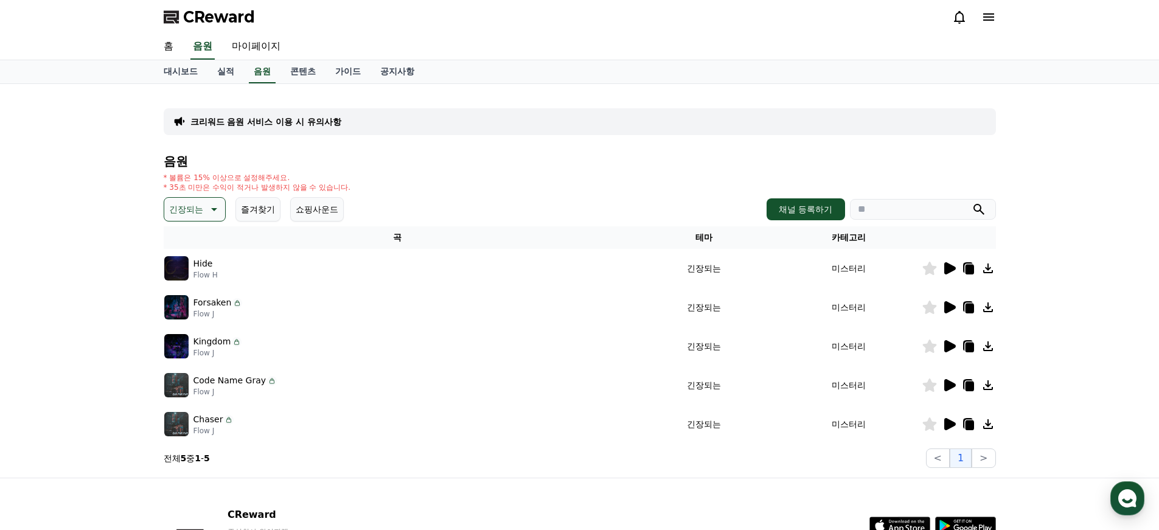
click at [989, 383] on icon at bounding box center [988, 385] width 15 height 15
click at [990, 384] on icon at bounding box center [988, 385] width 15 height 15
click at [1068, 356] on div "크리워드 음원 서비스 이용 시 유의사항 음원 * 볼륨은 15% 이상으로 설정해주세요. * 35초 미만은 수익이 적거나 발생하지 않을 수 있습니…" at bounding box center [579, 281] width 1159 height 394
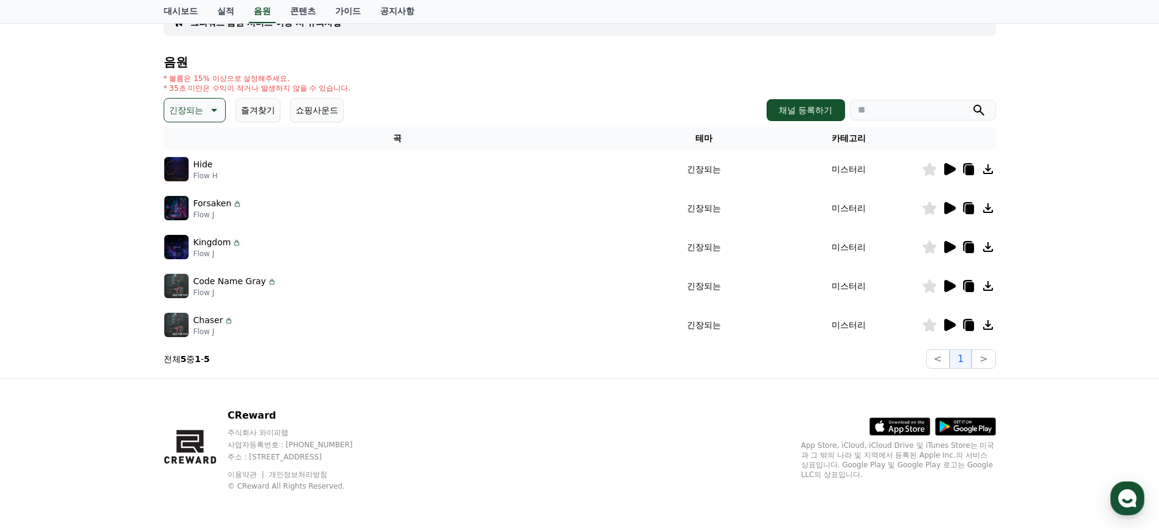
scroll to position [97, 0]
